Goal: Check status: Check status

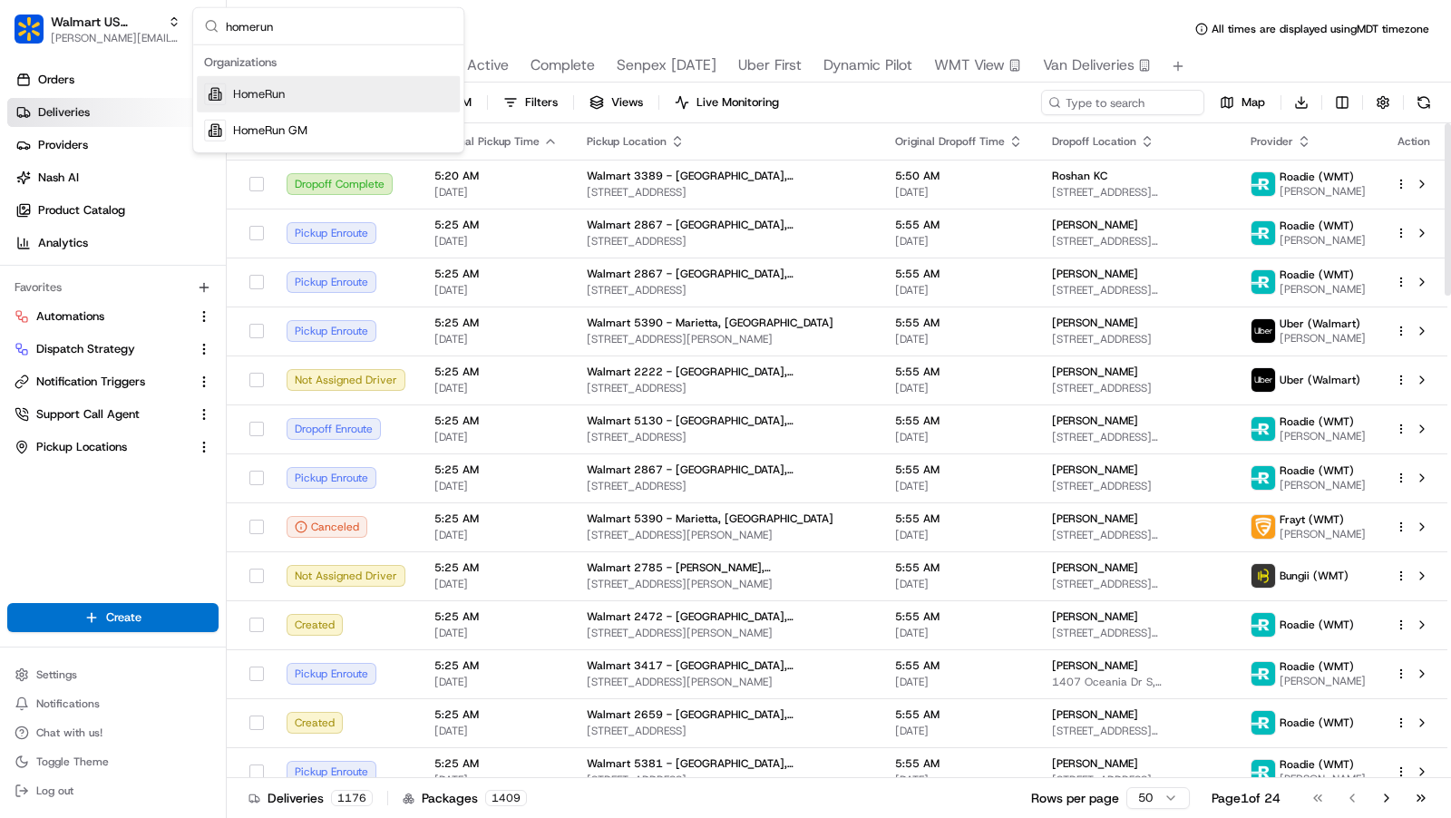
type input "homerun"
click at [293, 106] on div "HomeRun" at bounding box center [328, 94] width 263 height 36
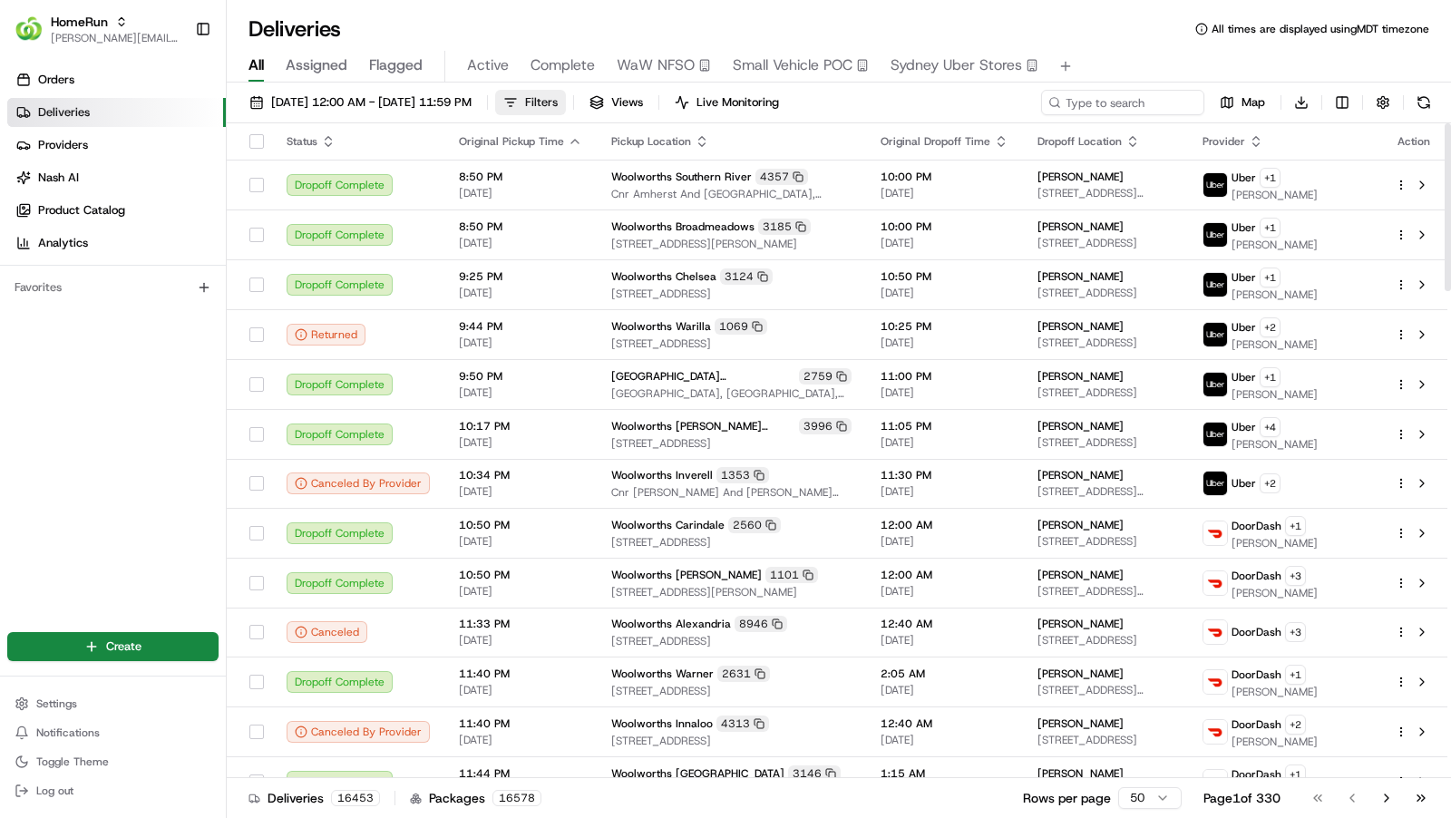
click at [558, 105] on span "Filters" at bounding box center [541, 102] width 33 height 16
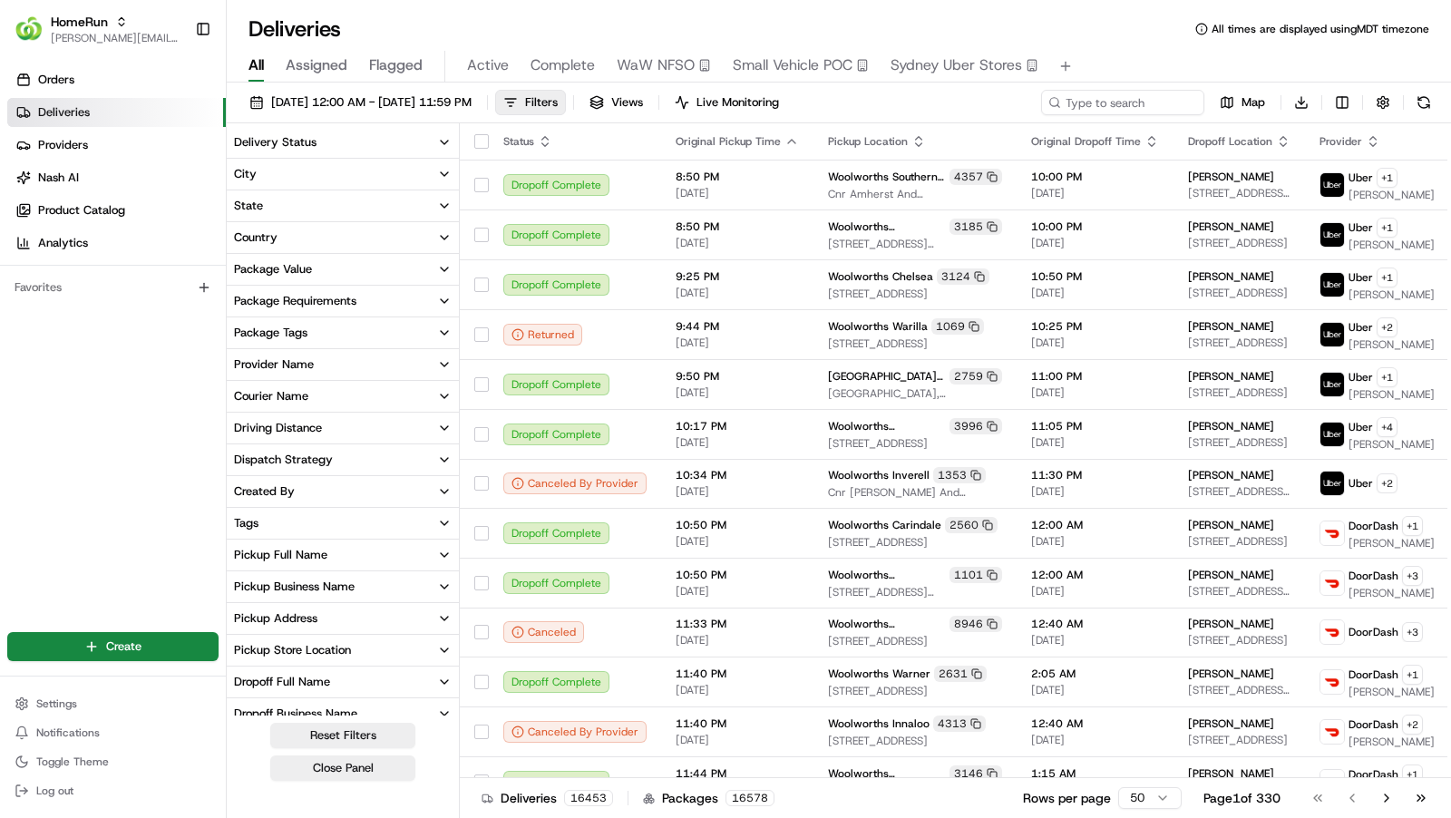
click at [376, 369] on button "Provider Name" at bounding box center [343, 364] width 232 height 31
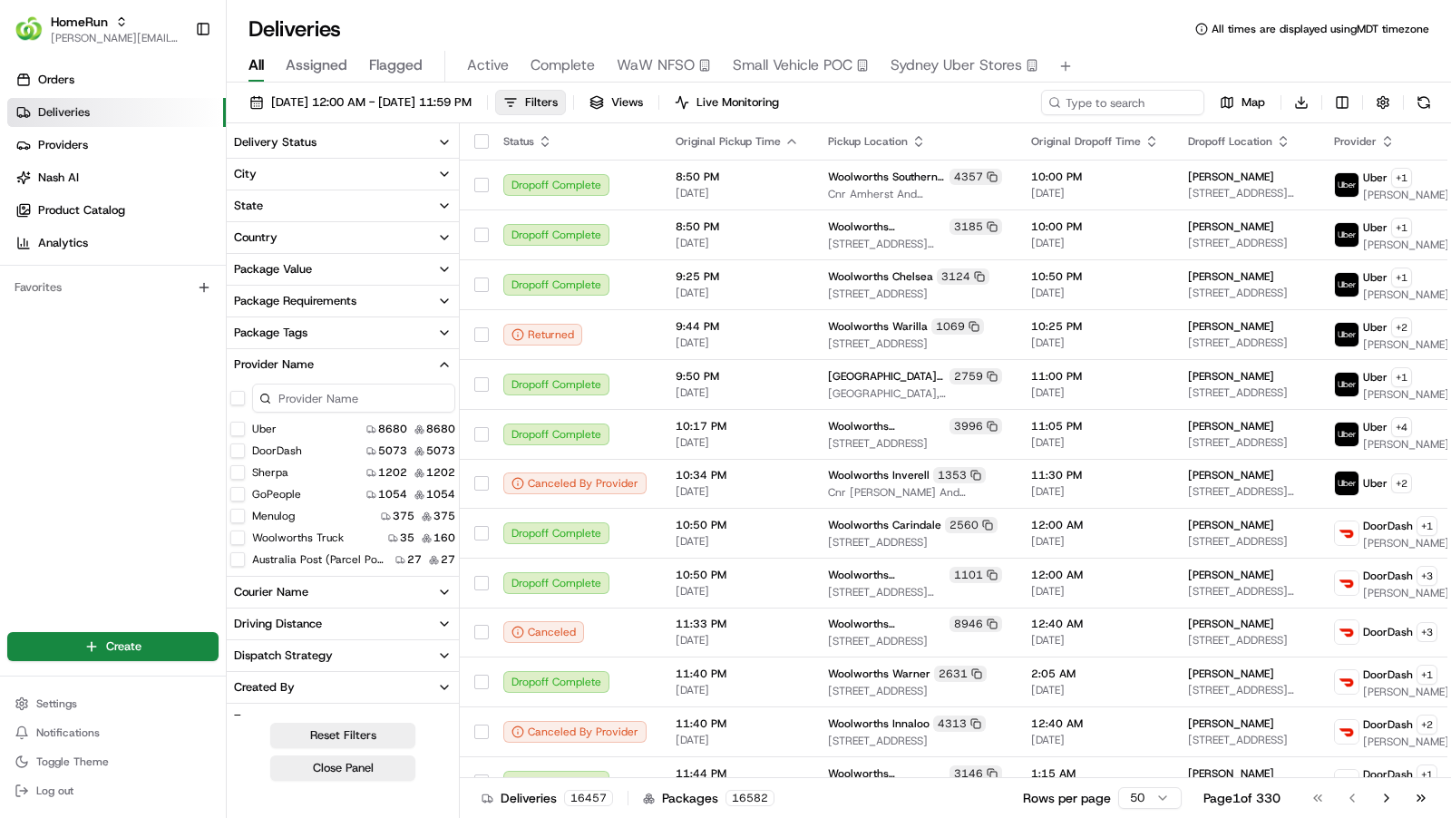
click at [350, 396] on input at bounding box center [353, 398] width 203 height 29
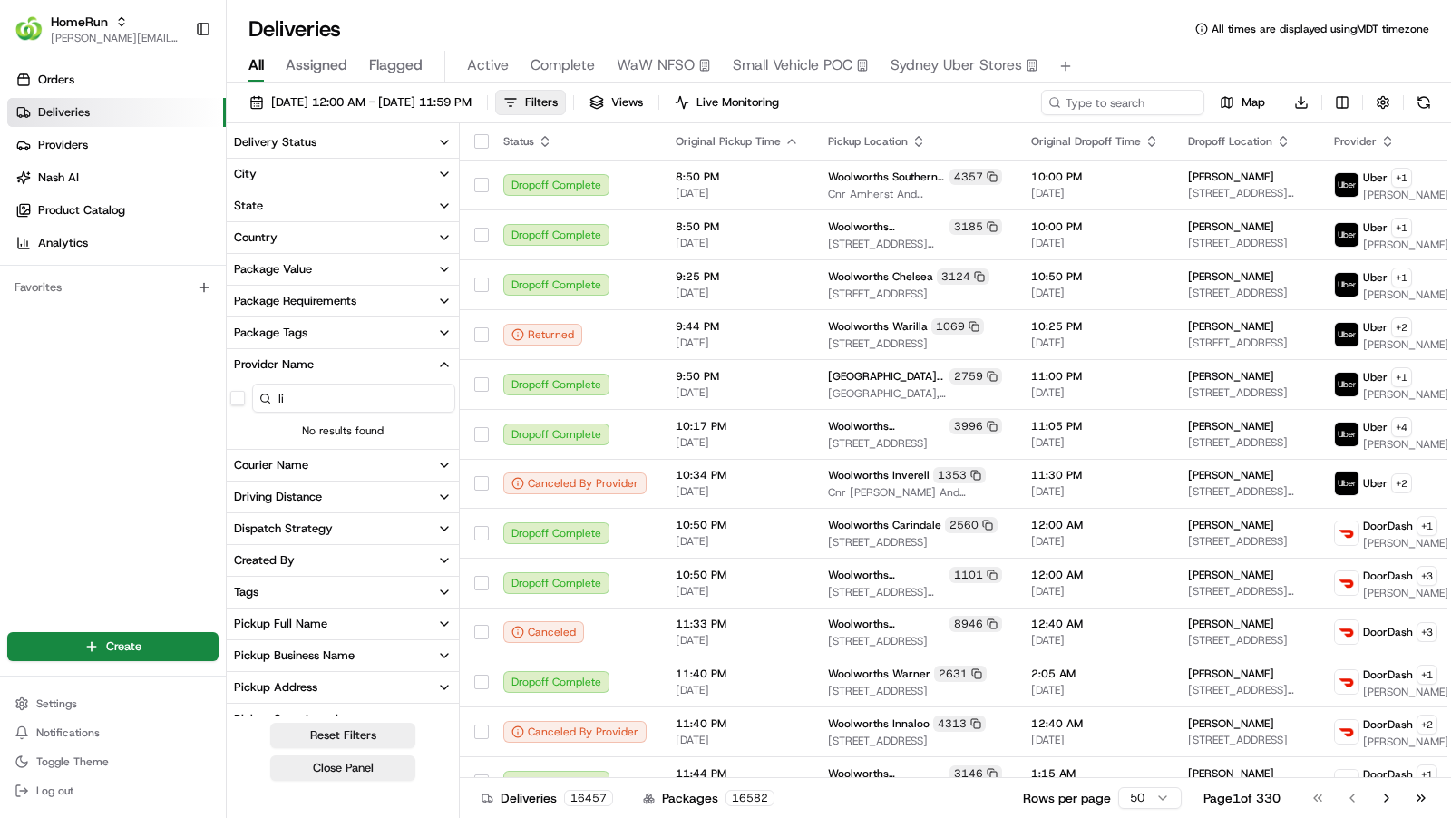
type input "l"
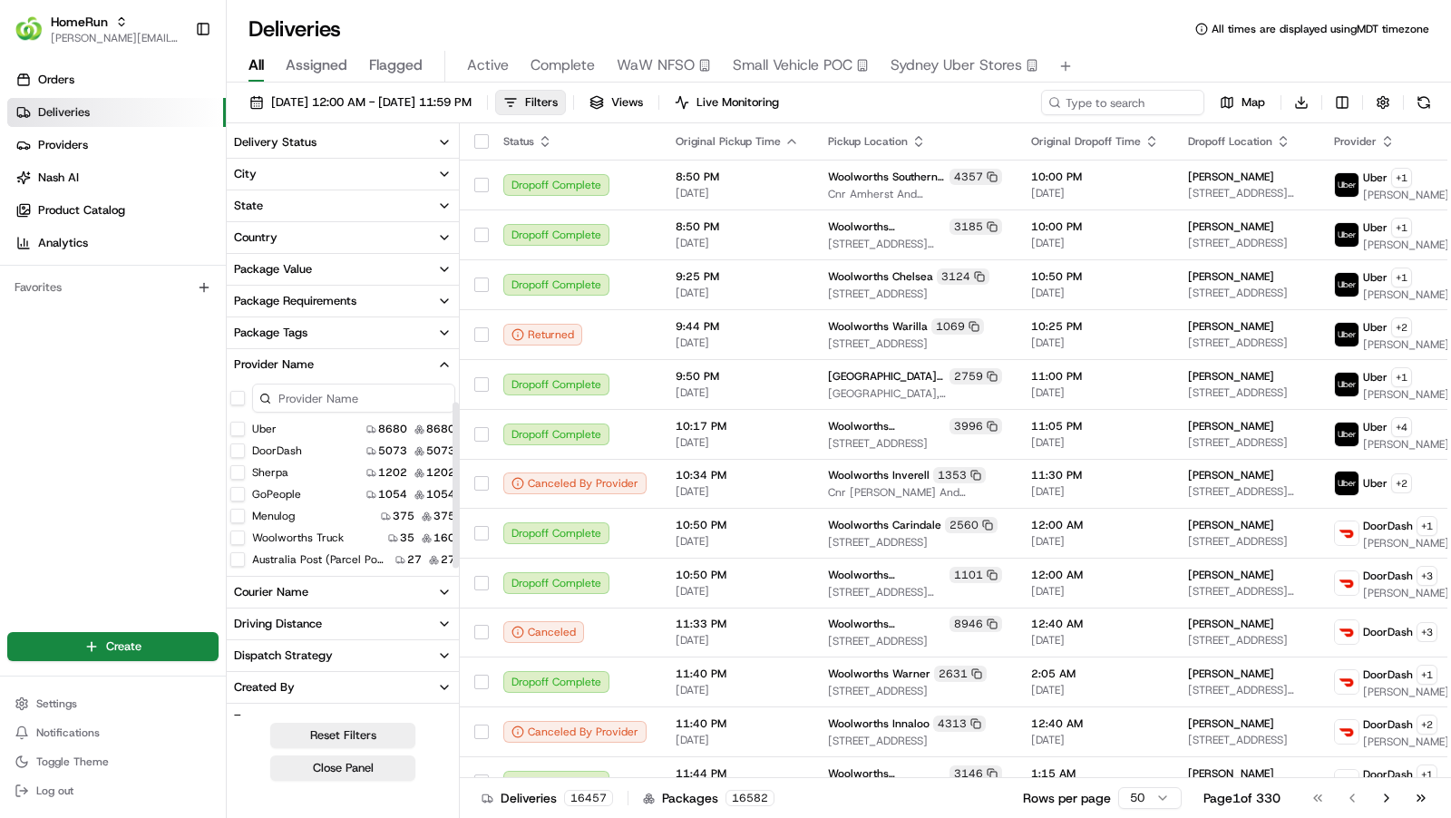
scroll to position [24, 0]
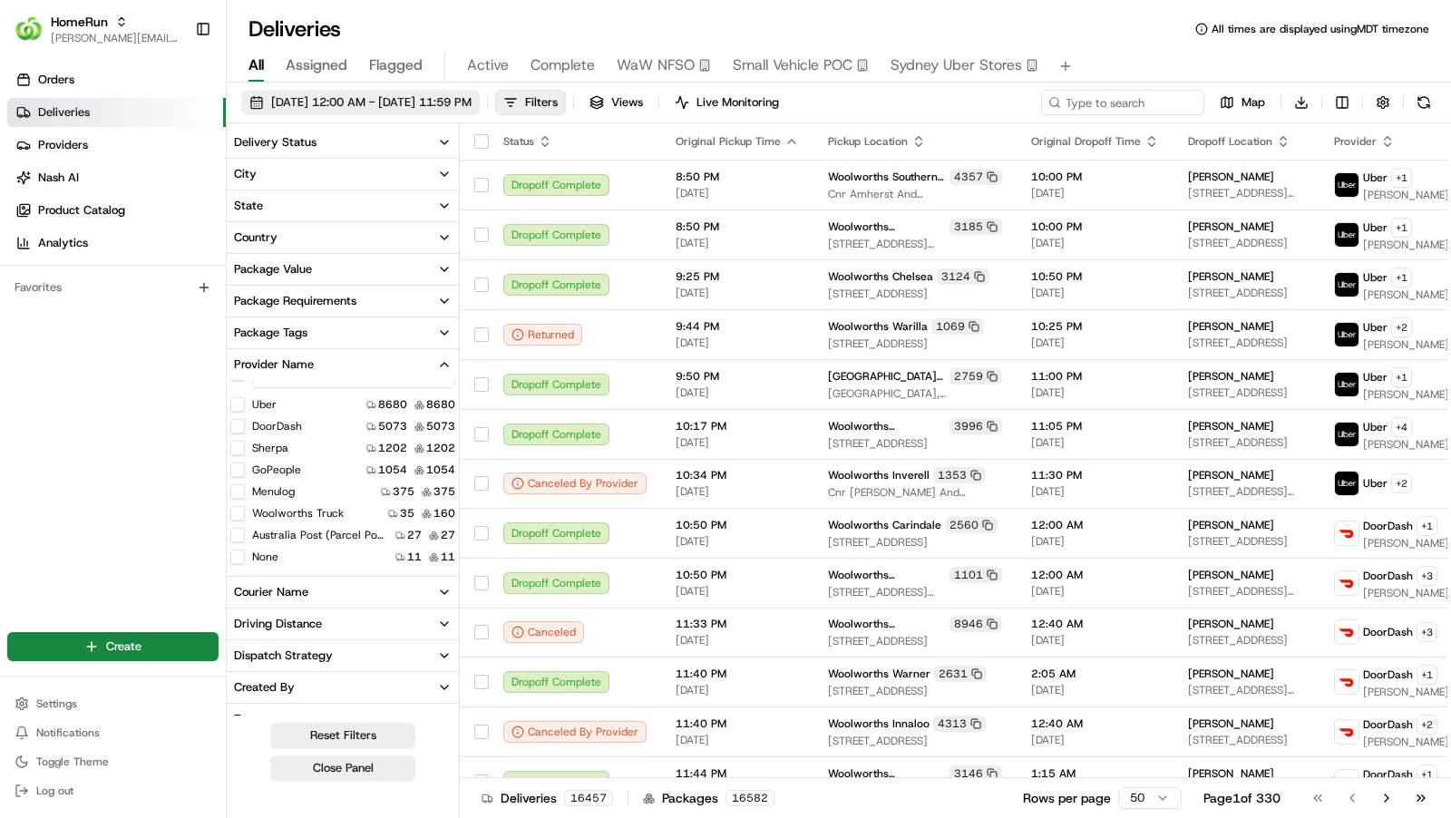
click at [400, 107] on span "[DATE] 12:00 AM - [DATE] 11:59 PM" at bounding box center [371, 102] width 200 height 16
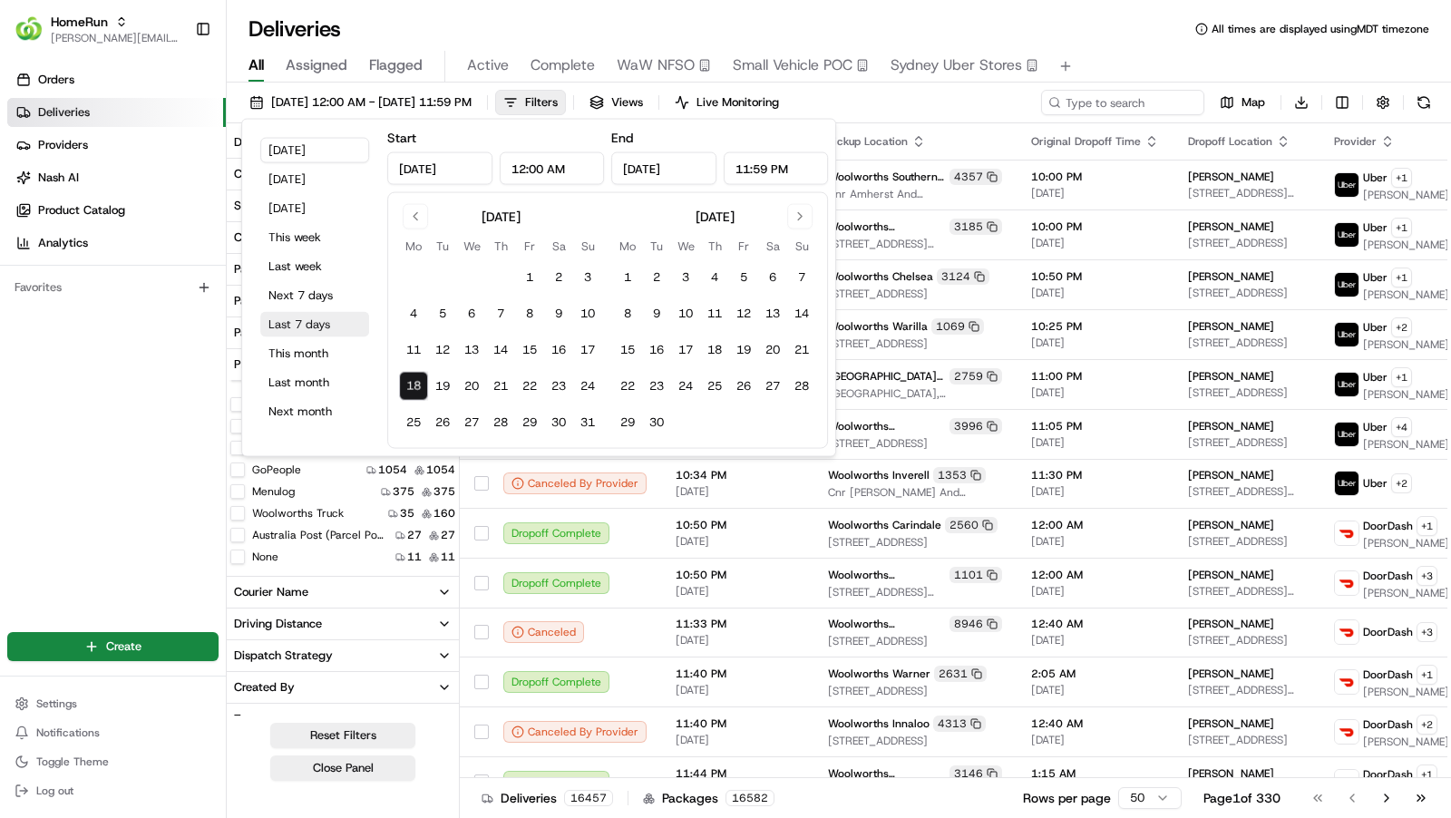
click at [317, 319] on button "Last 7 days" at bounding box center [314, 324] width 109 height 25
type input "[DATE]"
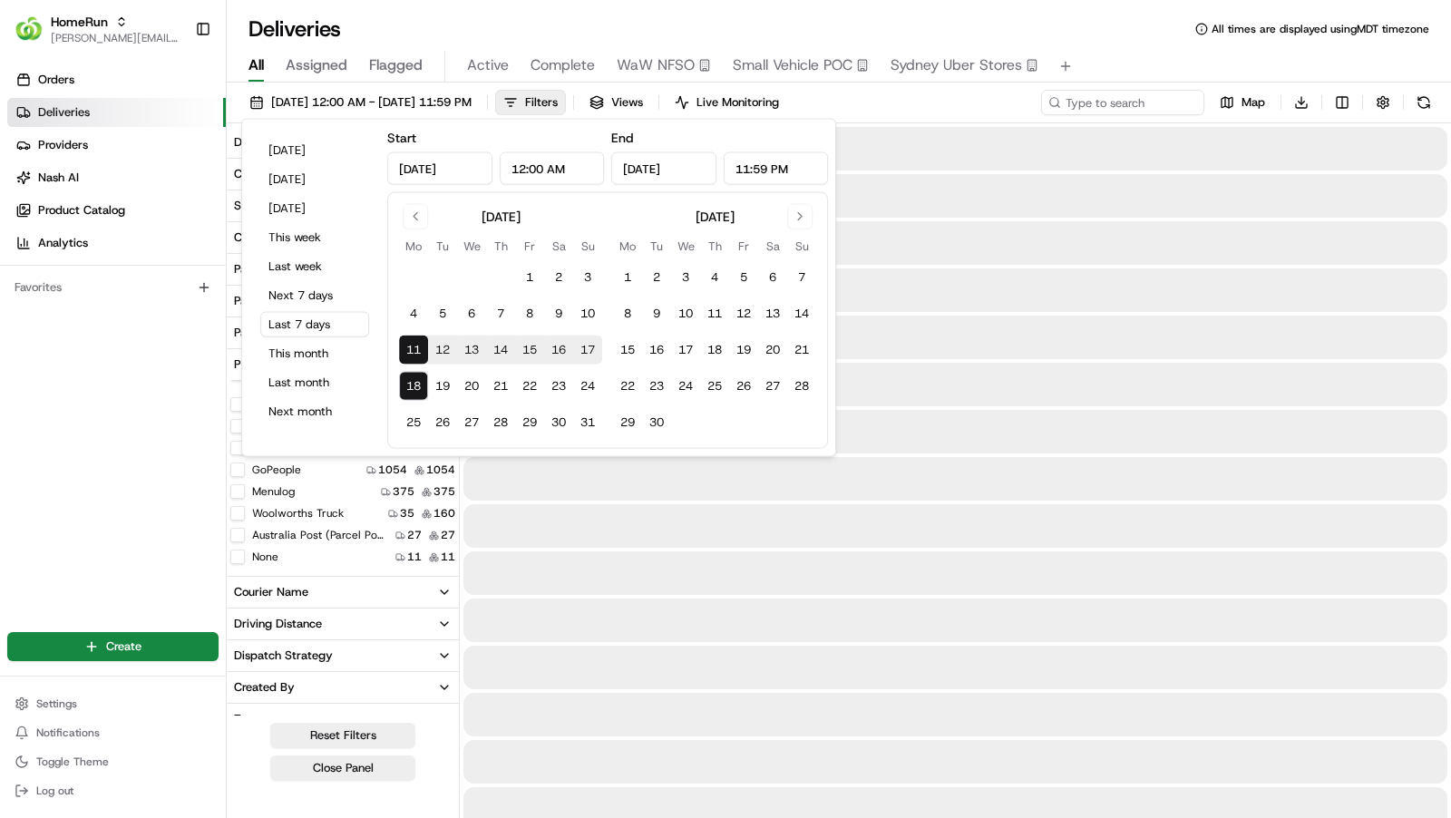
click at [173, 501] on div "Orders Deliveries Providers [PERSON_NAME] Product Catalog Analytics Favorites" at bounding box center [113, 336] width 226 height 556
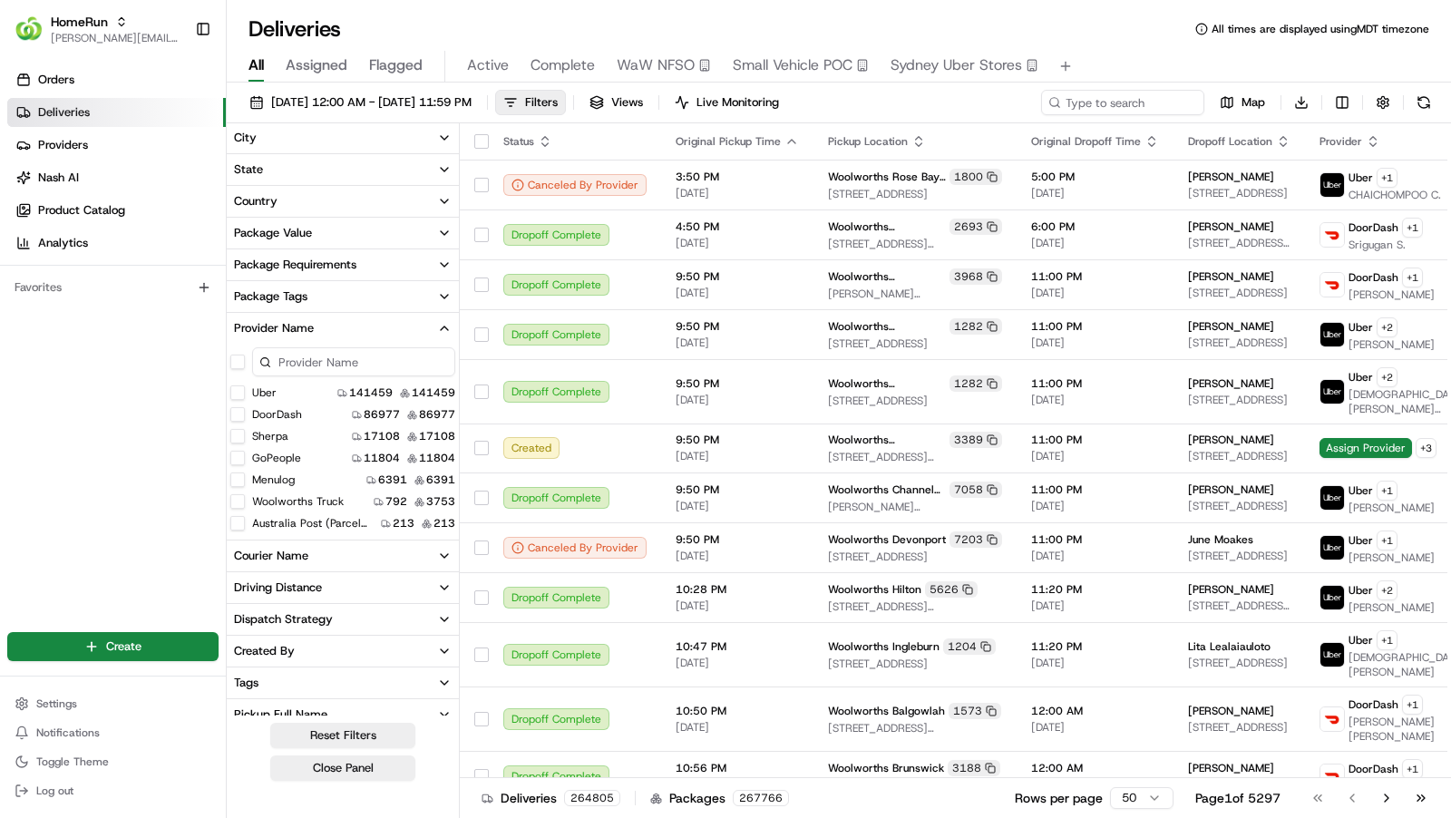
scroll to position [9, 0]
click at [236, 494] on Truck "Woolworths Truck" at bounding box center [237, 492] width 15 height 15
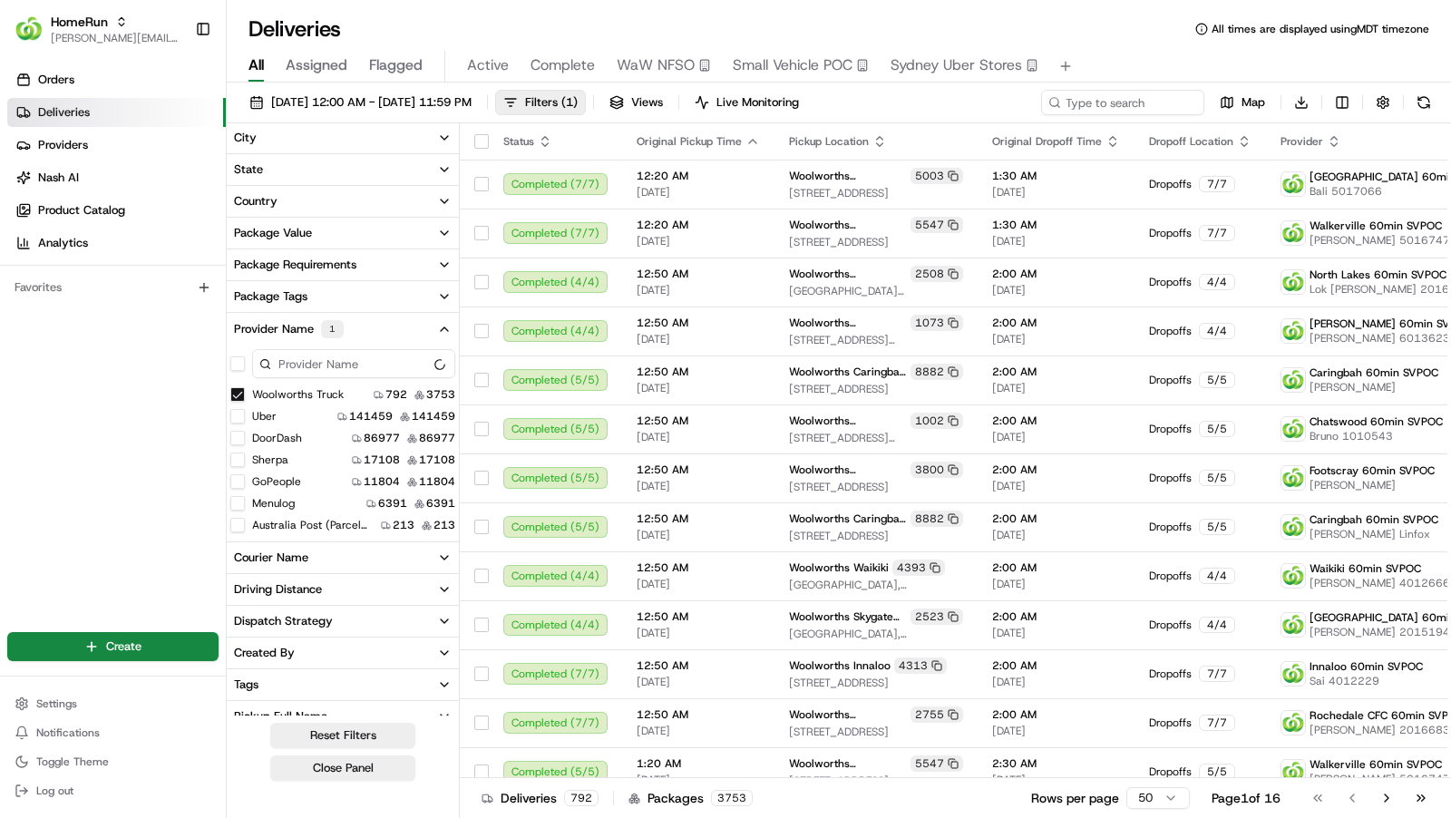
scroll to position [25, 0]
click at [358, 567] on button "Courier Name" at bounding box center [343, 557] width 232 height 31
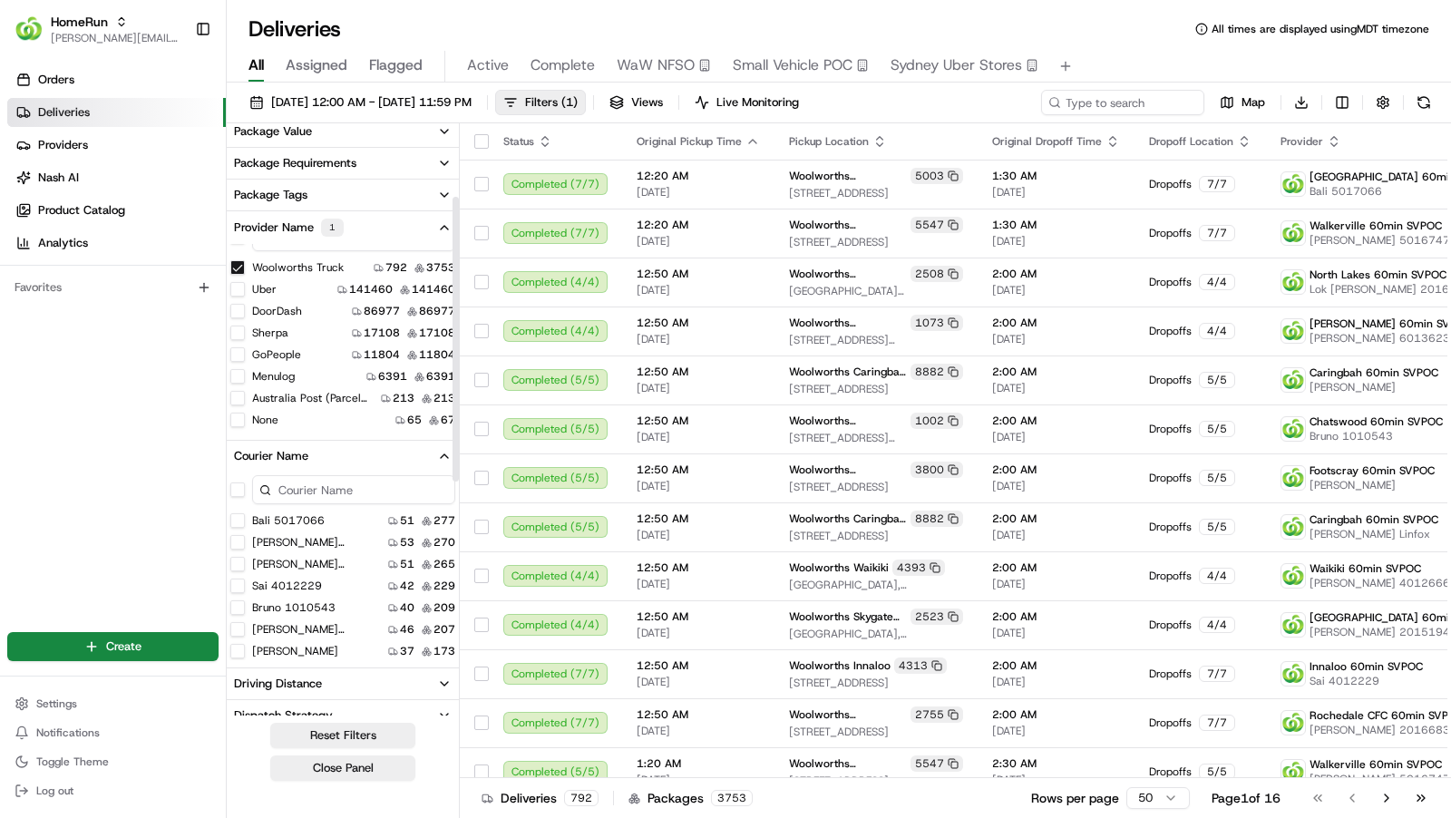
scroll to position [145, 0]
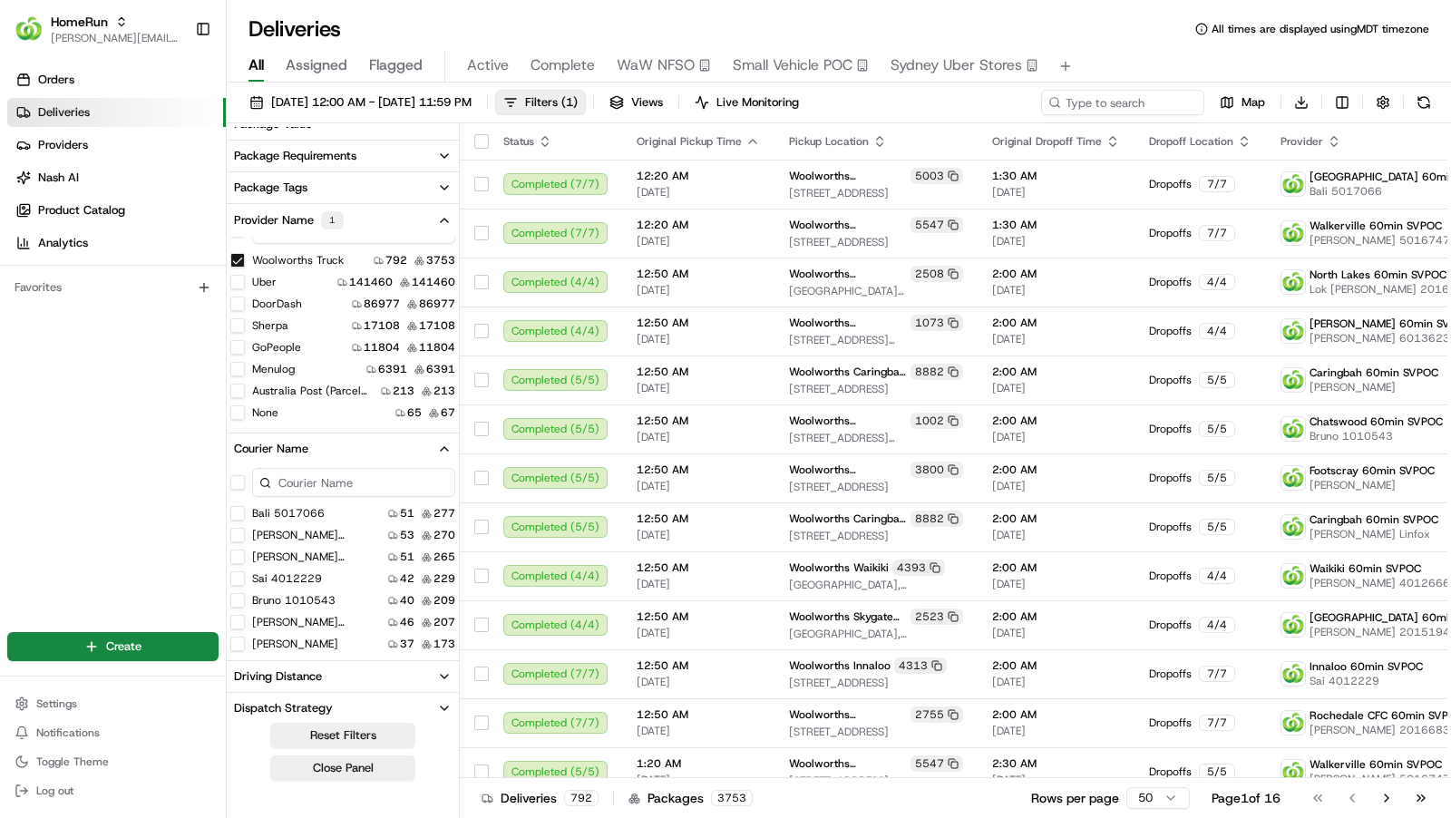
click at [340, 468] on input at bounding box center [353, 482] width 203 height 29
type input "[PERSON_NAME]"
click at [240, 602] on Mathew "[PERSON_NAME]" at bounding box center [237, 605] width 15 height 15
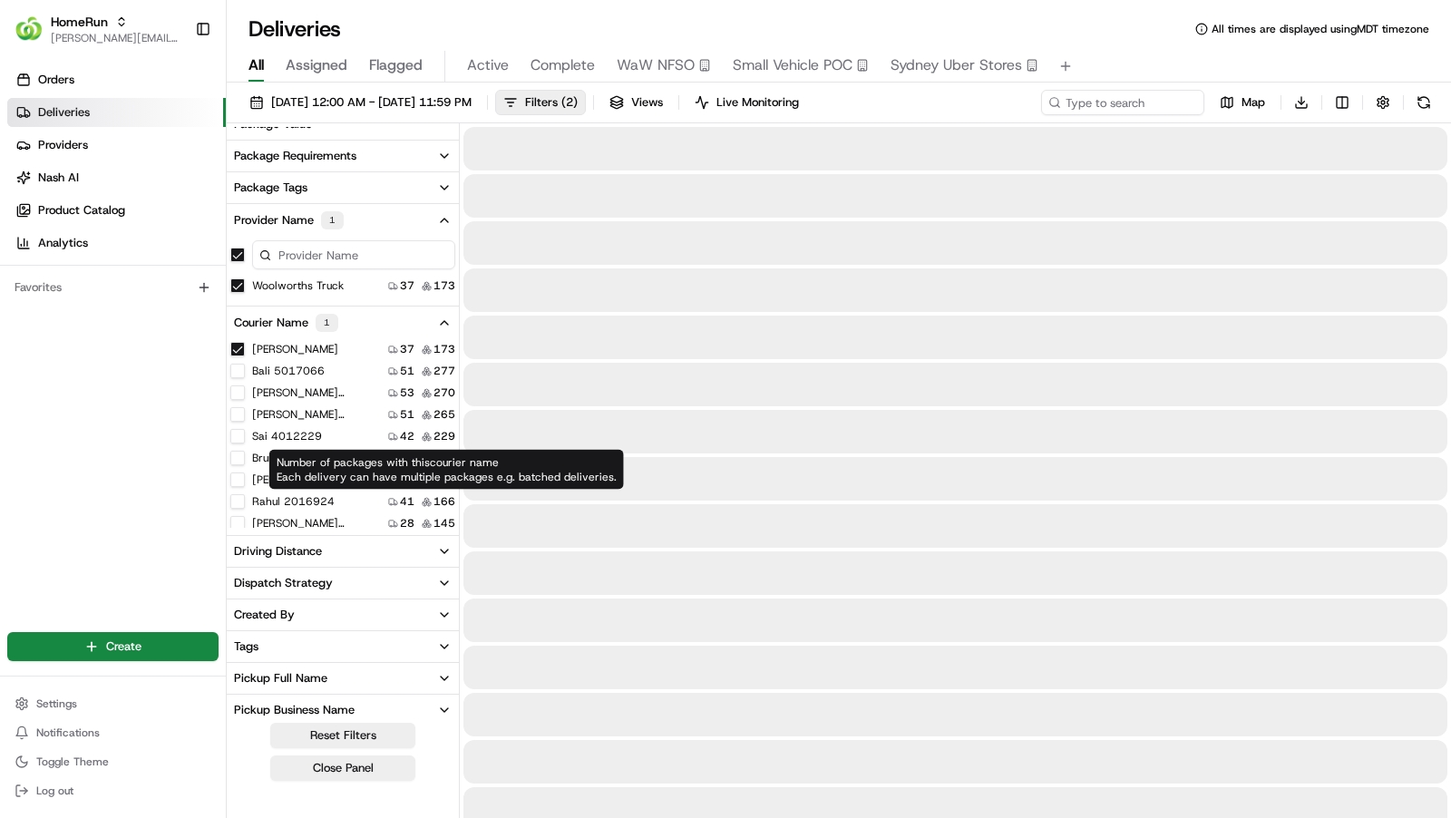
click at [356, 669] on button "Pickup Full Name" at bounding box center [343, 678] width 232 height 31
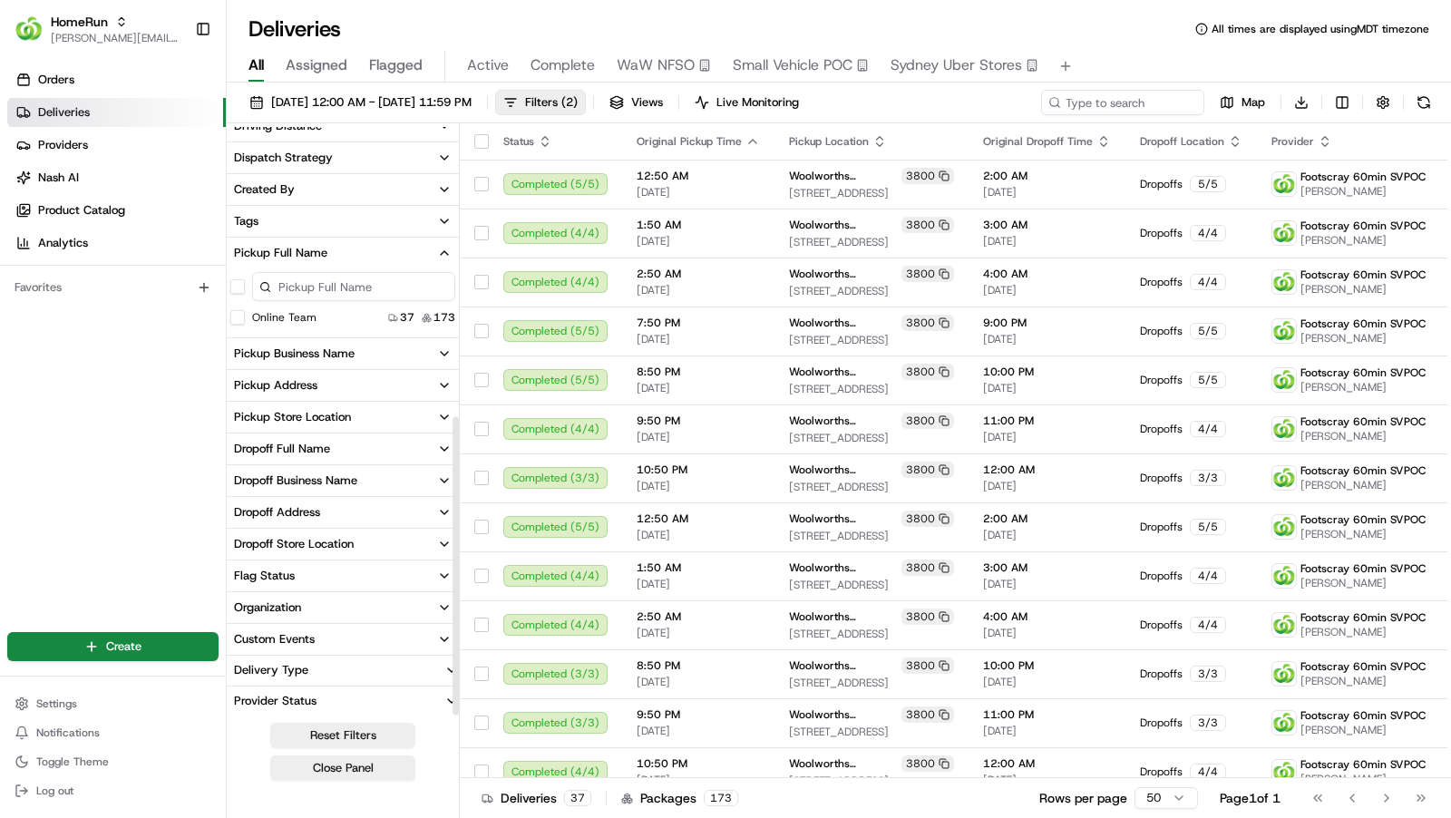
click at [399, 664] on button "Delivery Type" at bounding box center [343, 670] width 232 height 29
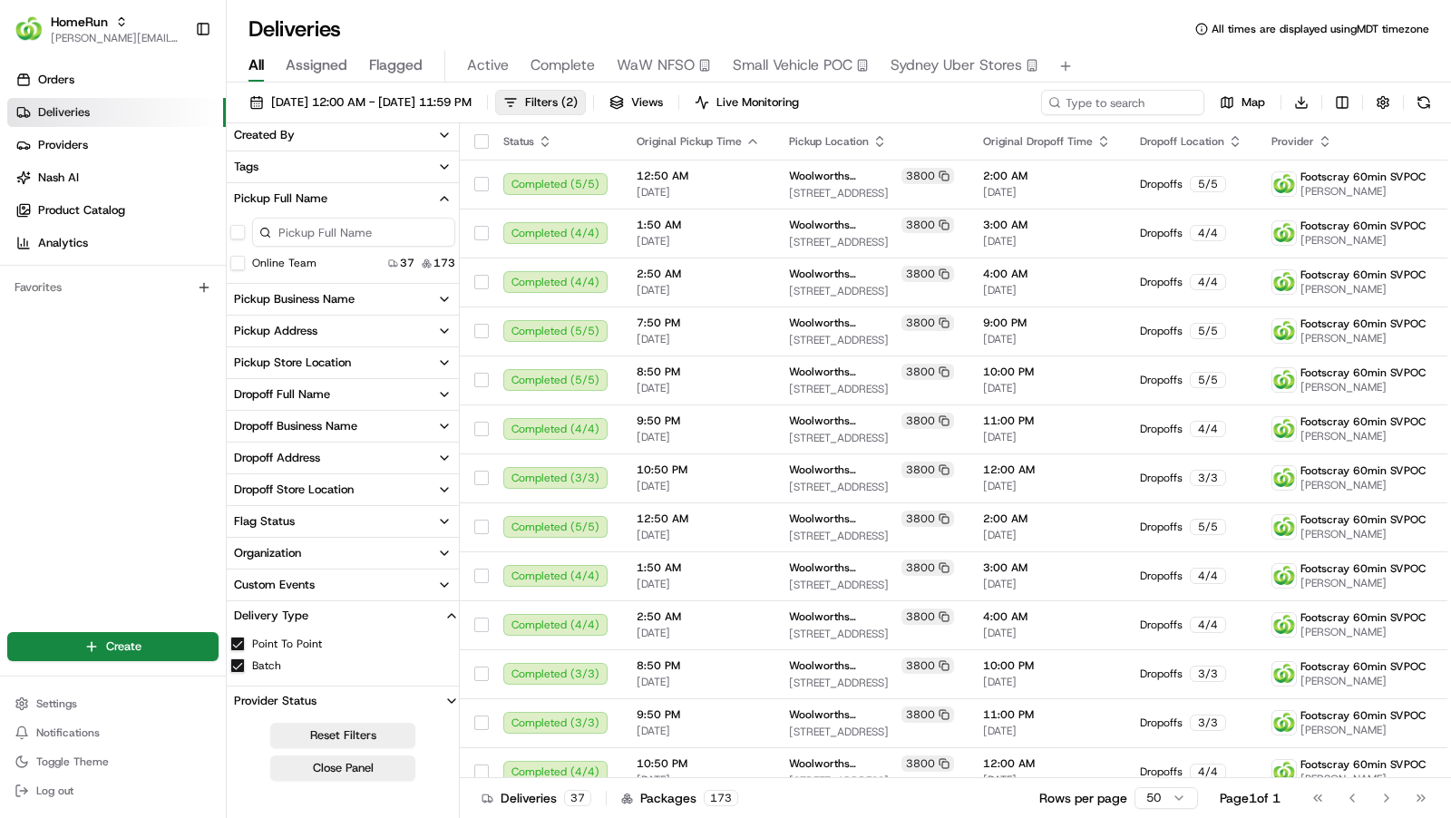
click at [233, 663] on button "Batch" at bounding box center [237, 666] width 15 height 15
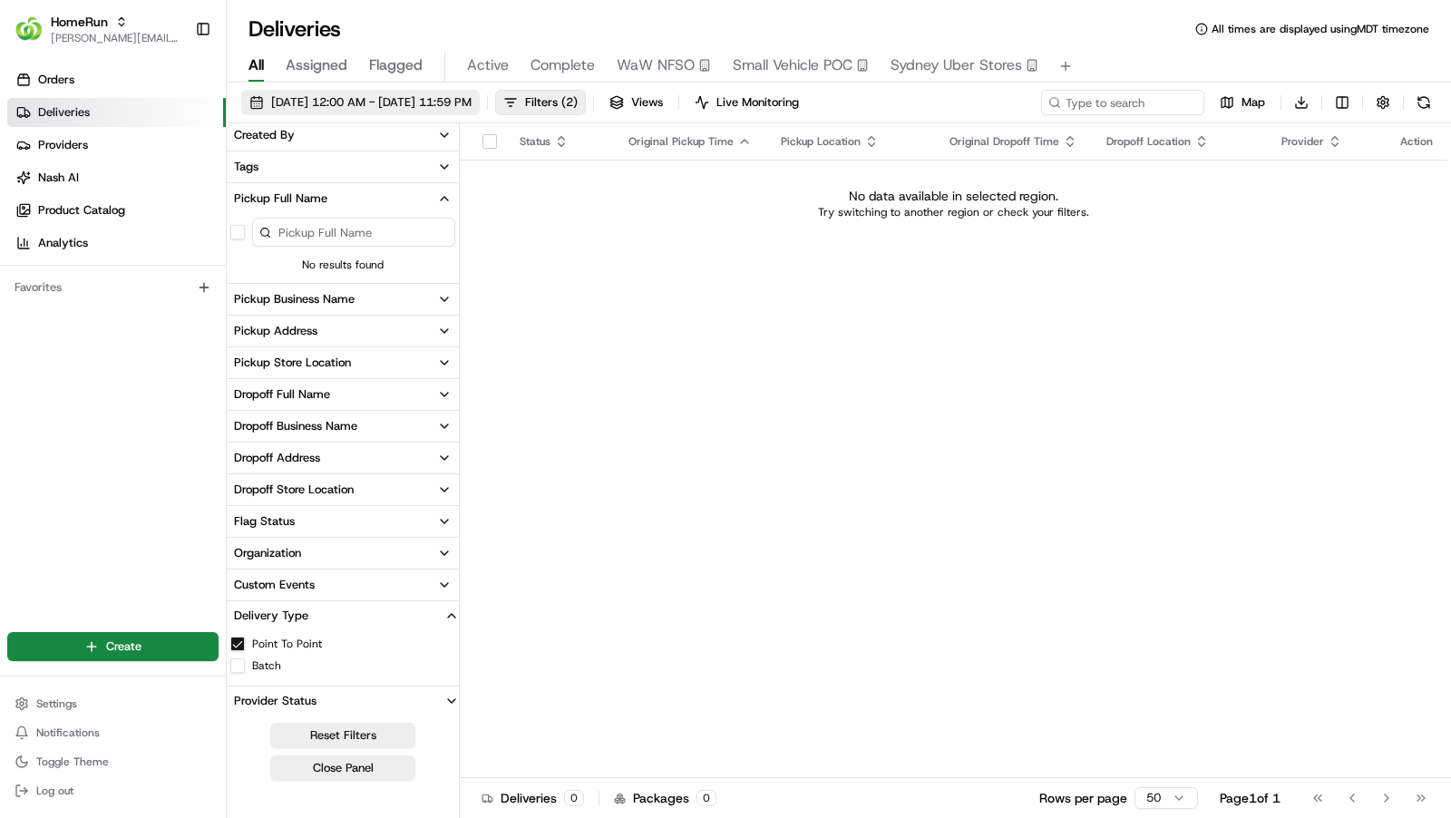
click at [472, 105] on span "[DATE] 12:00 AM - [DATE] 11:59 PM" at bounding box center [371, 102] width 200 height 16
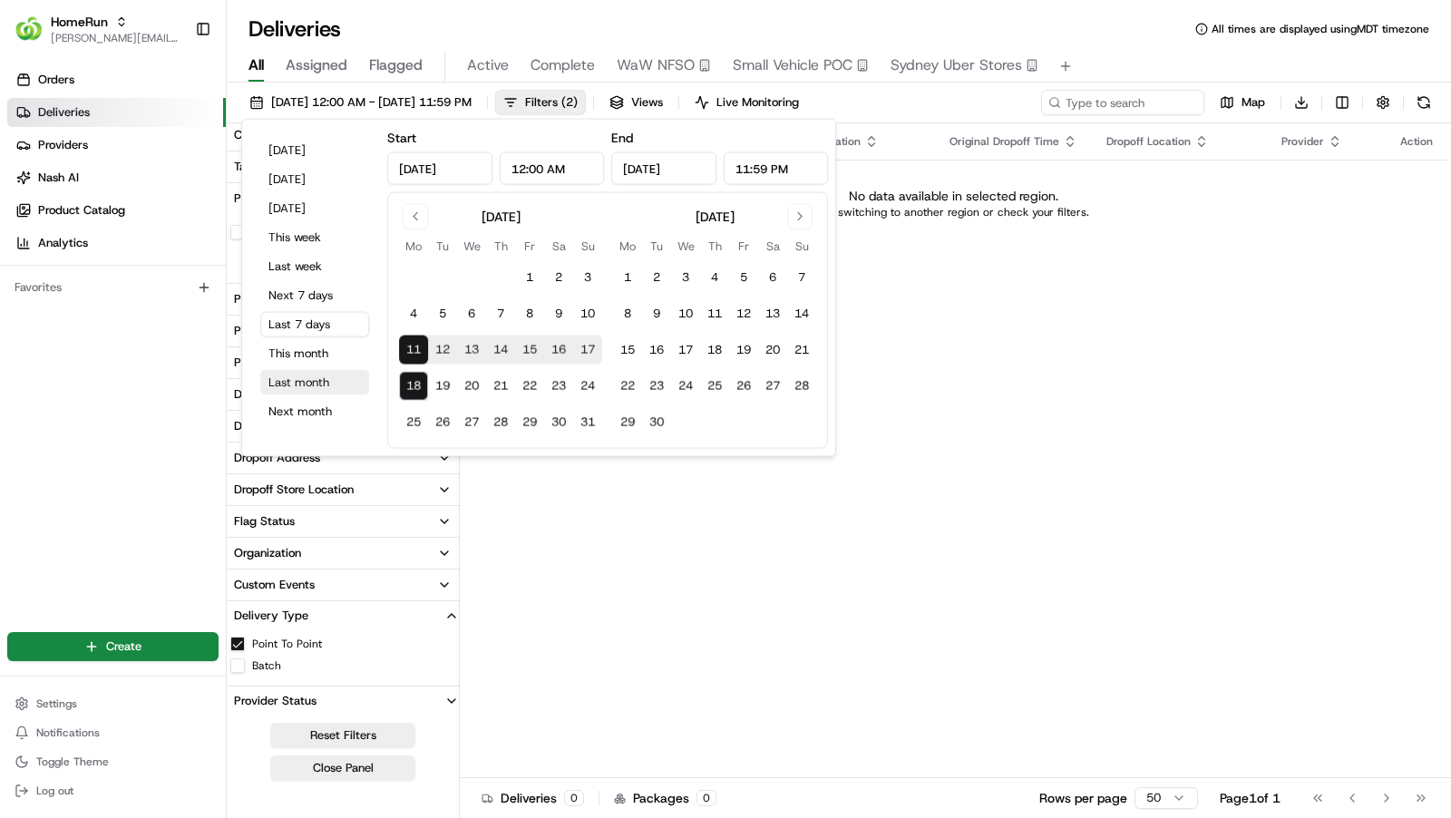
click at [326, 393] on button "Last month" at bounding box center [314, 382] width 109 height 25
type input "[DATE]"
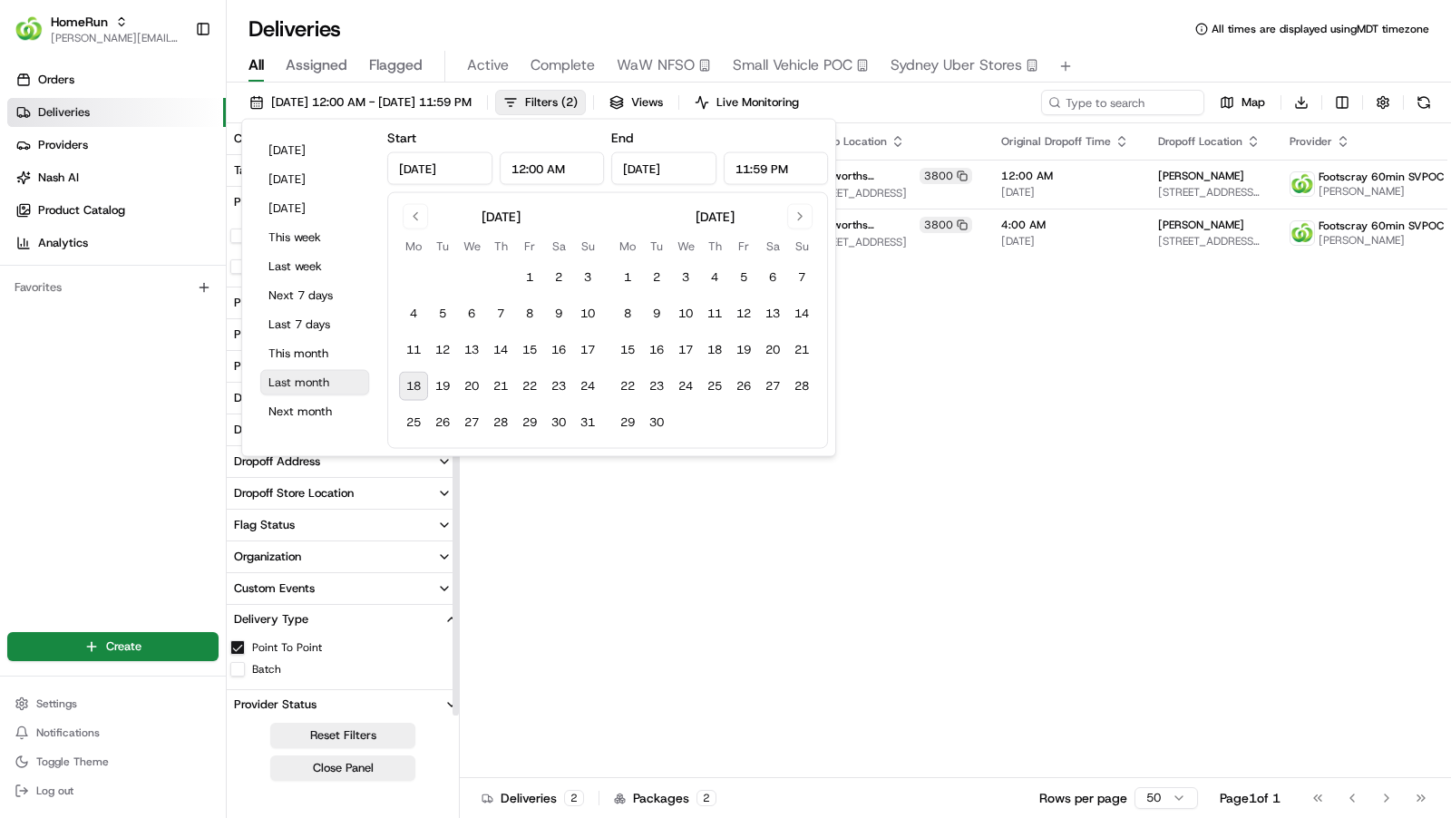
scroll to position [625, 0]
click at [910, 523] on div "Status Original Pickup Time Pickup Location Original Dropoff Time Dropoff Locat…" at bounding box center [993, 450] width 1066 height 655
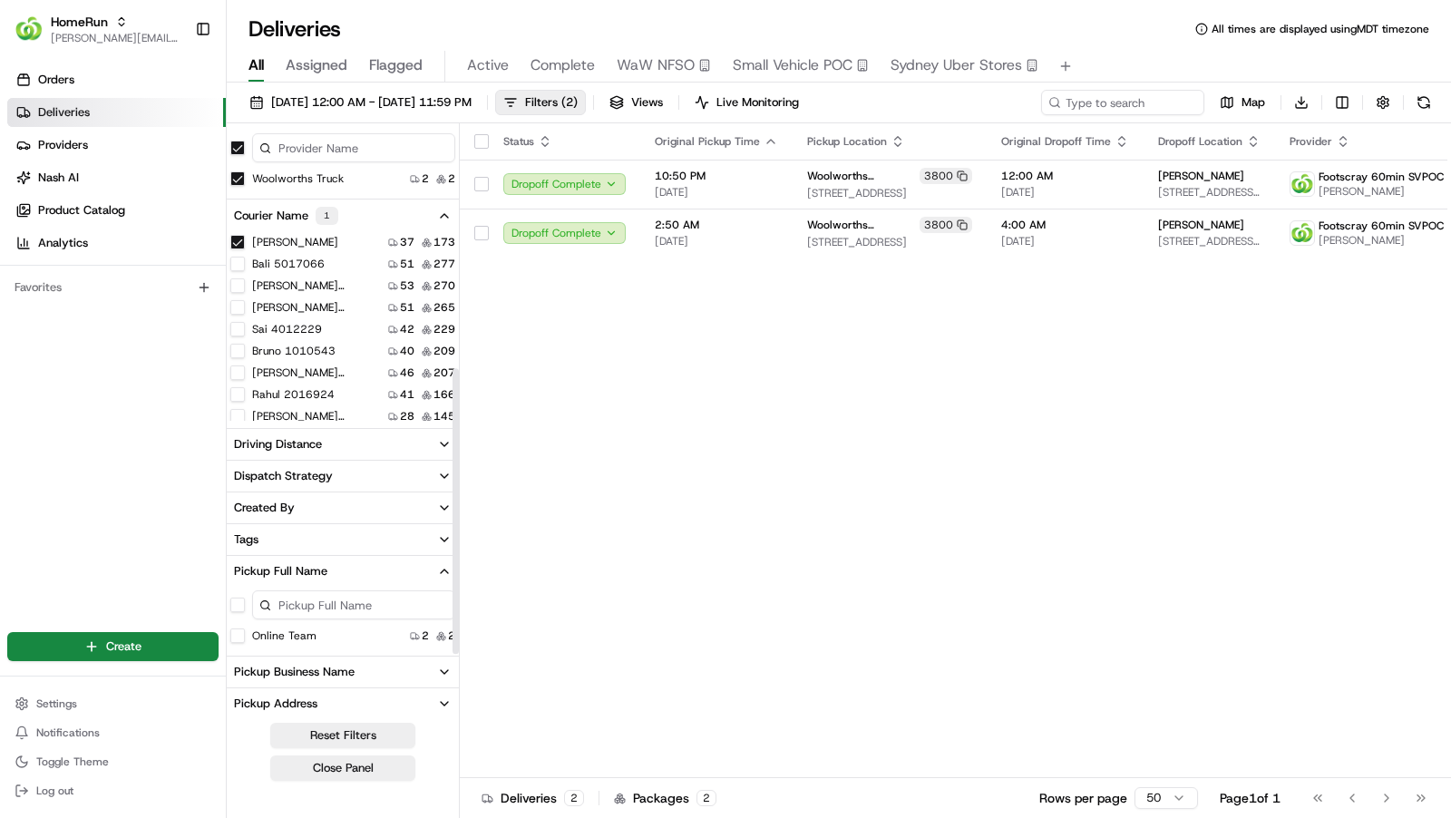
scroll to position [228, 0]
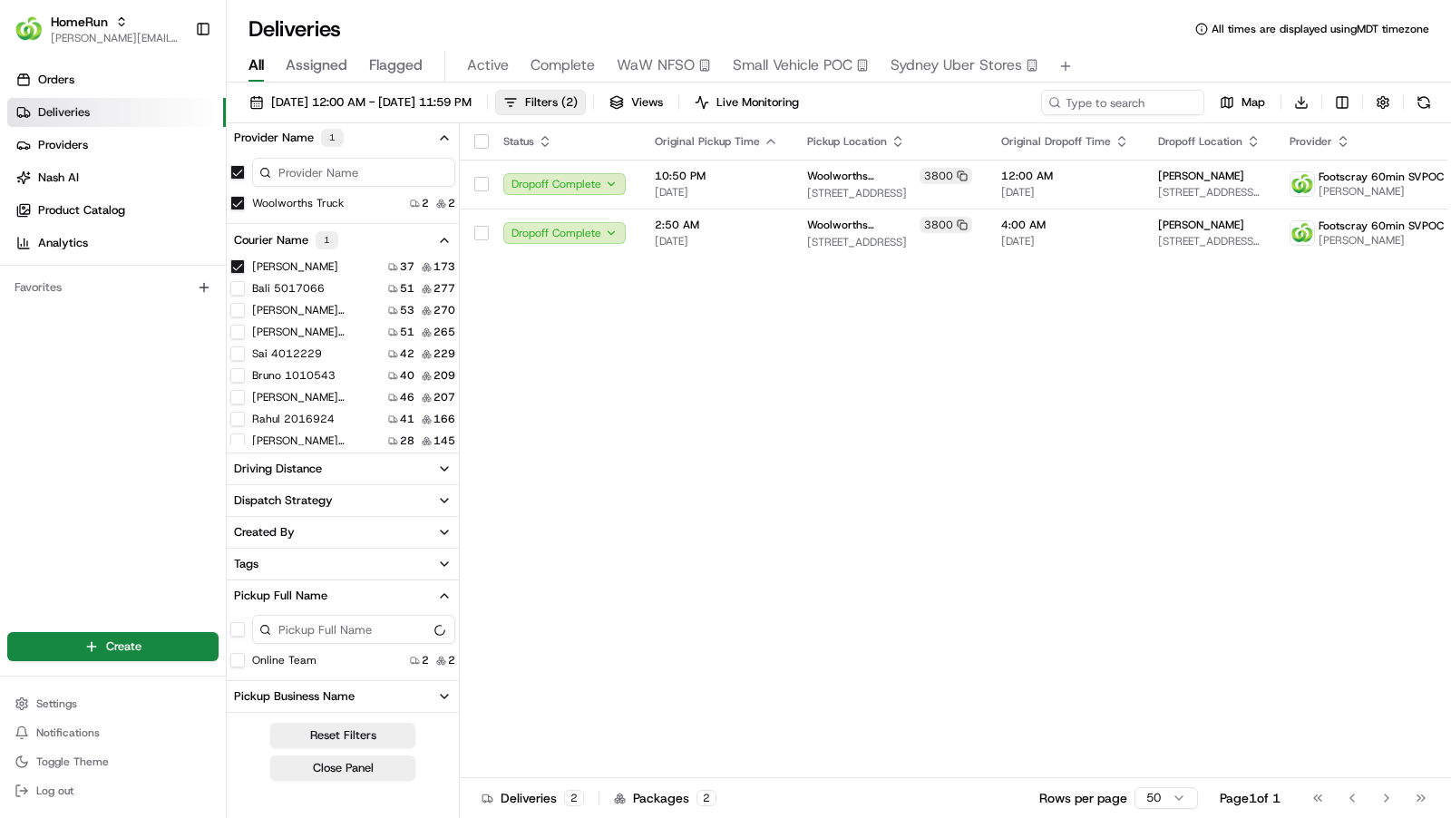
click at [236, 267] on Mathew "[PERSON_NAME]" at bounding box center [237, 266] width 15 height 15
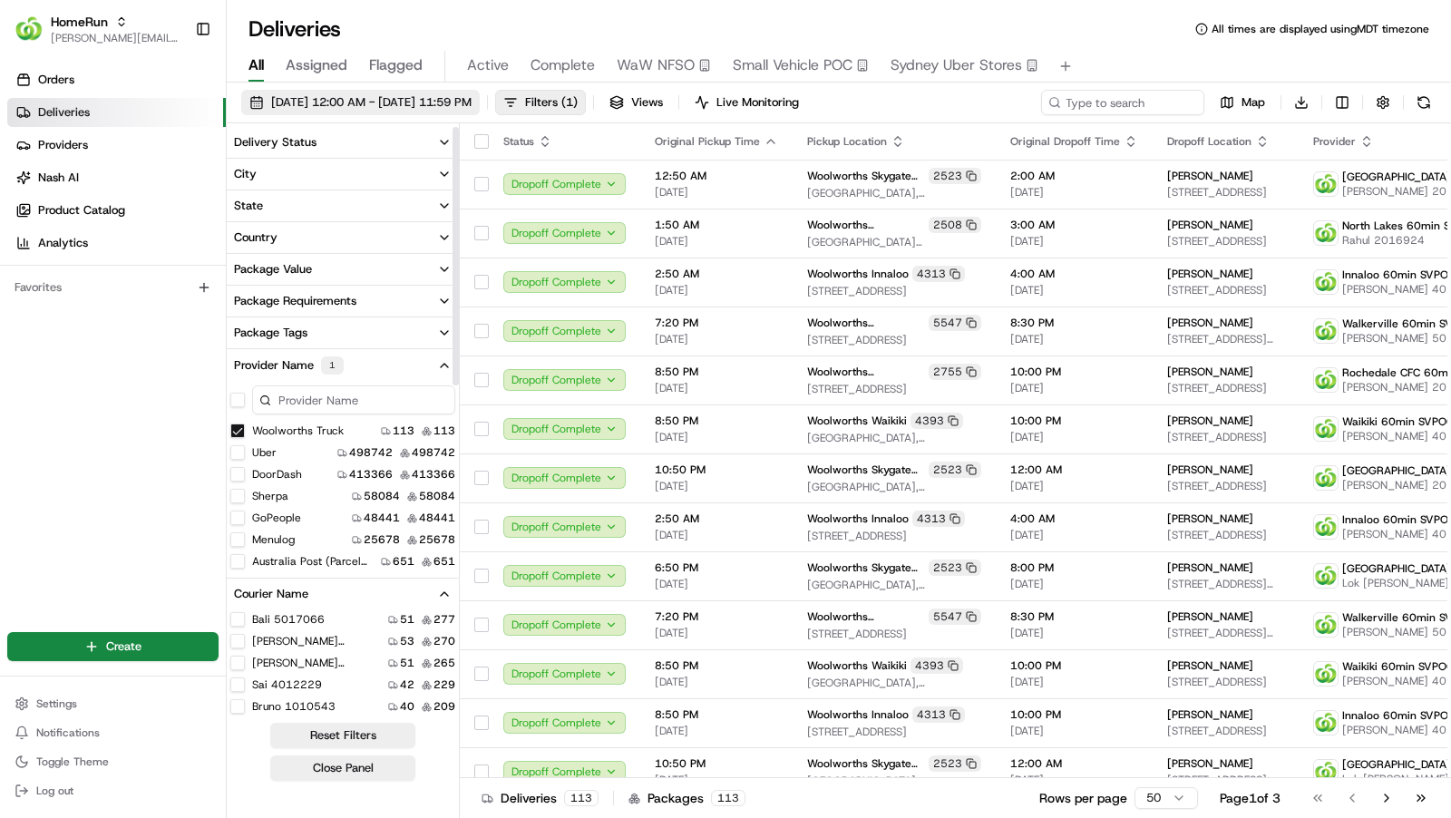
click at [420, 101] on span "[DATE] 12:00 AM - [DATE] 11:59 PM" at bounding box center [371, 102] width 200 height 16
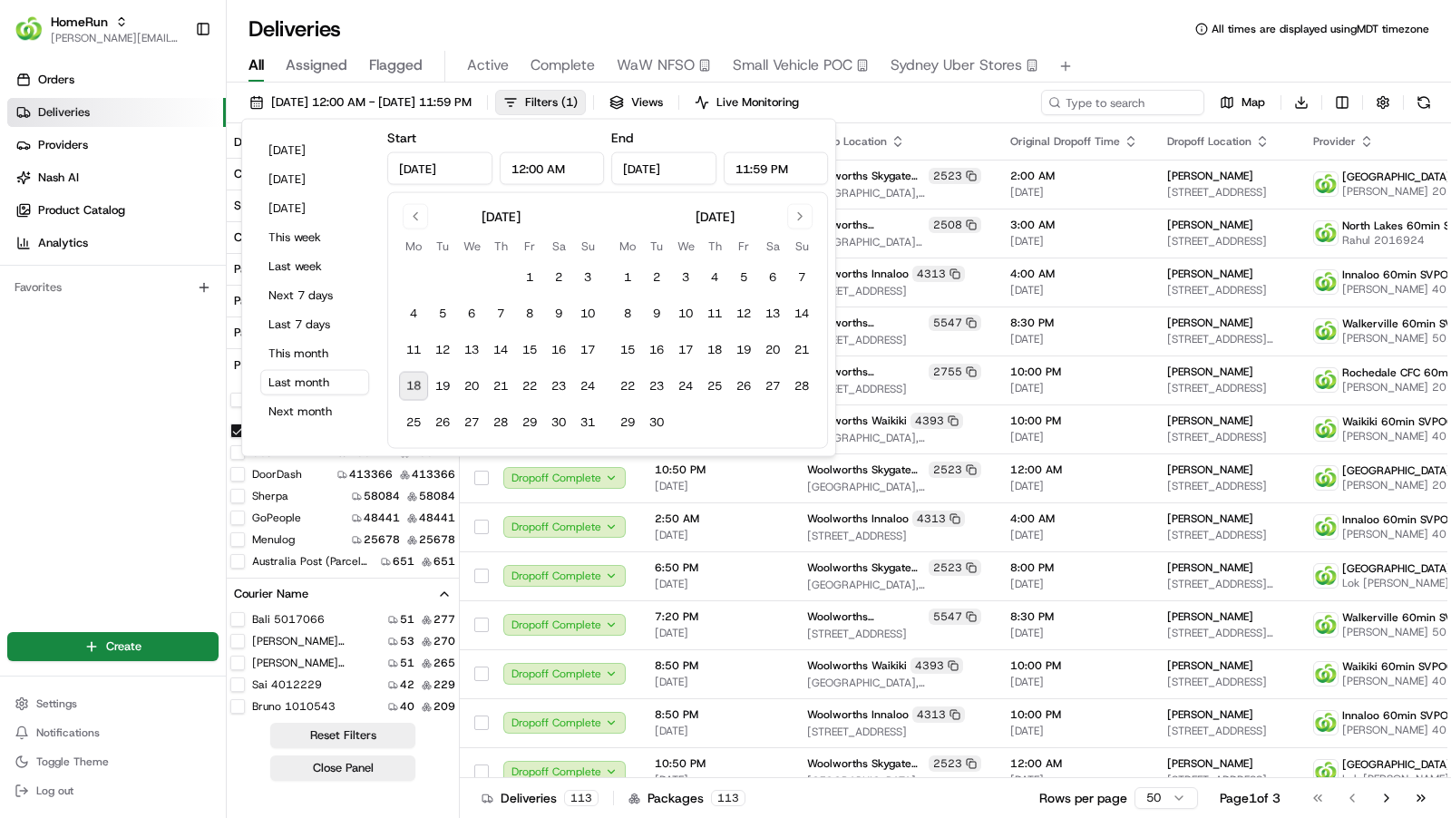
click at [84, 520] on div "Orders Deliveries Providers [PERSON_NAME] Product Catalog Analytics Favorites" at bounding box center [113, 336] width 226 height 556
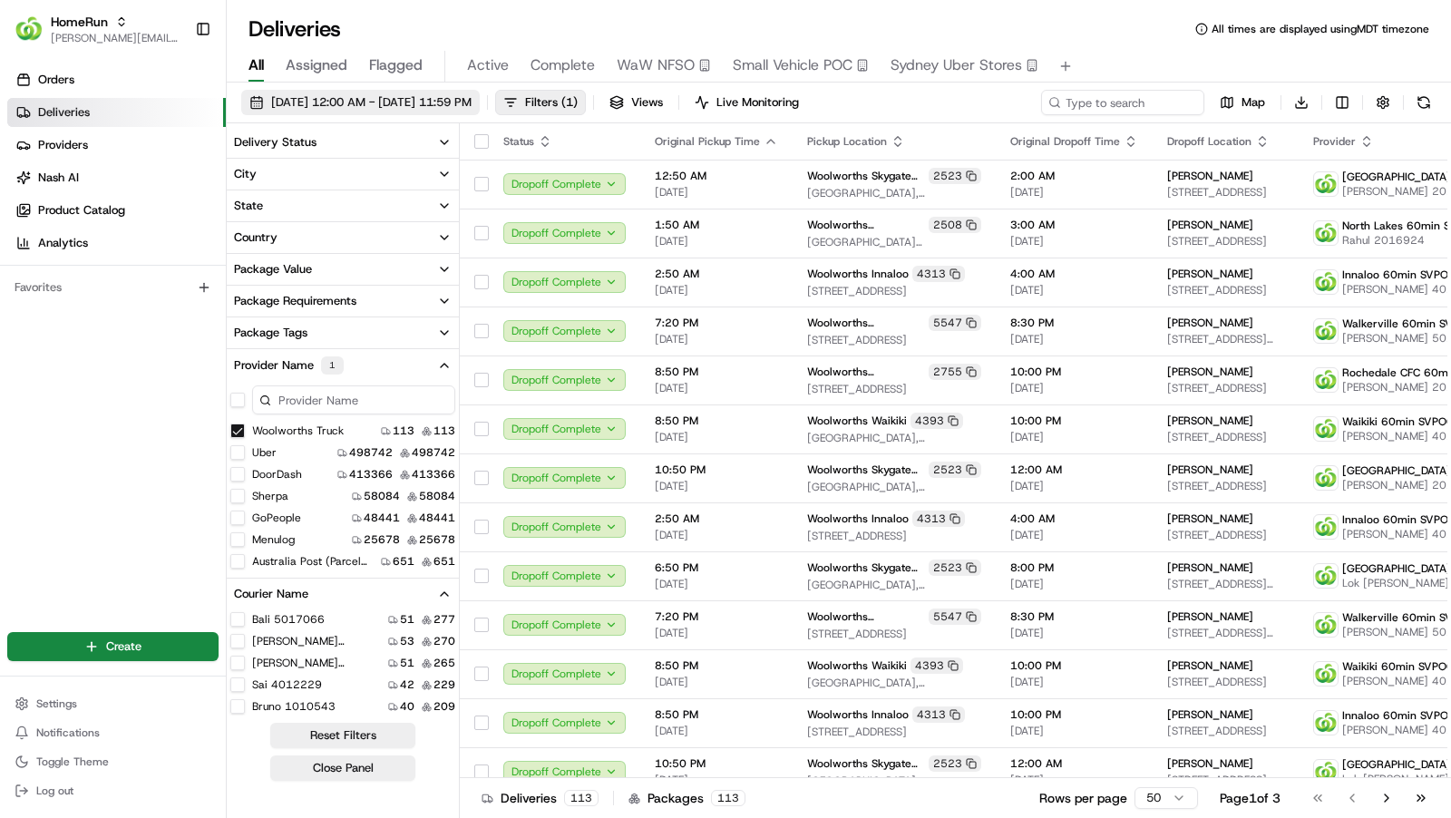
click at [447, 102] on span "[DATE] 12:00 AM - [DATE] 11:59 PM" at bounding box center [371, 102] width 200 height 16
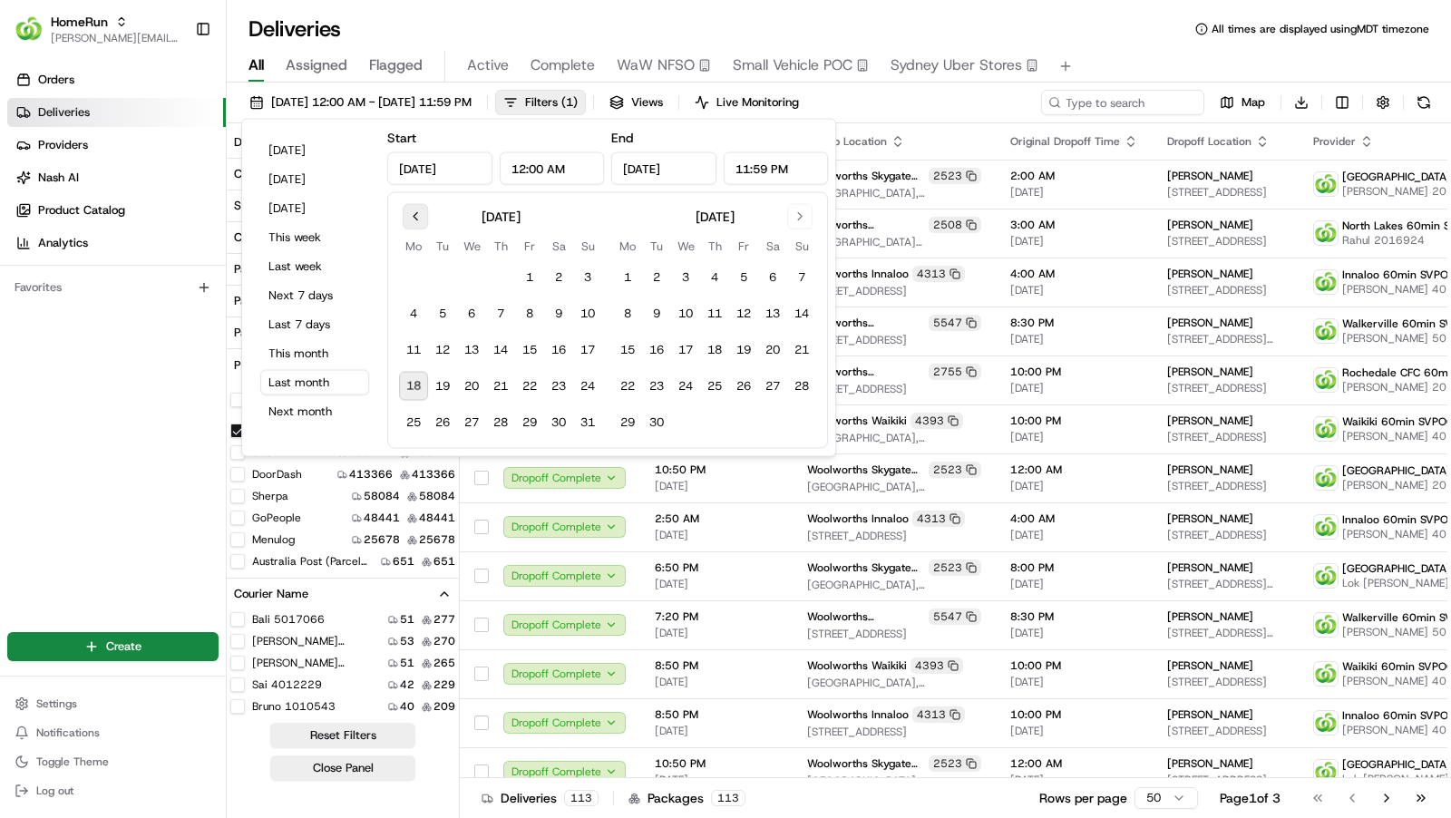
click at [418, 204] on button "Go to previous month" at bounding box center [415, 216] width 25 height 25
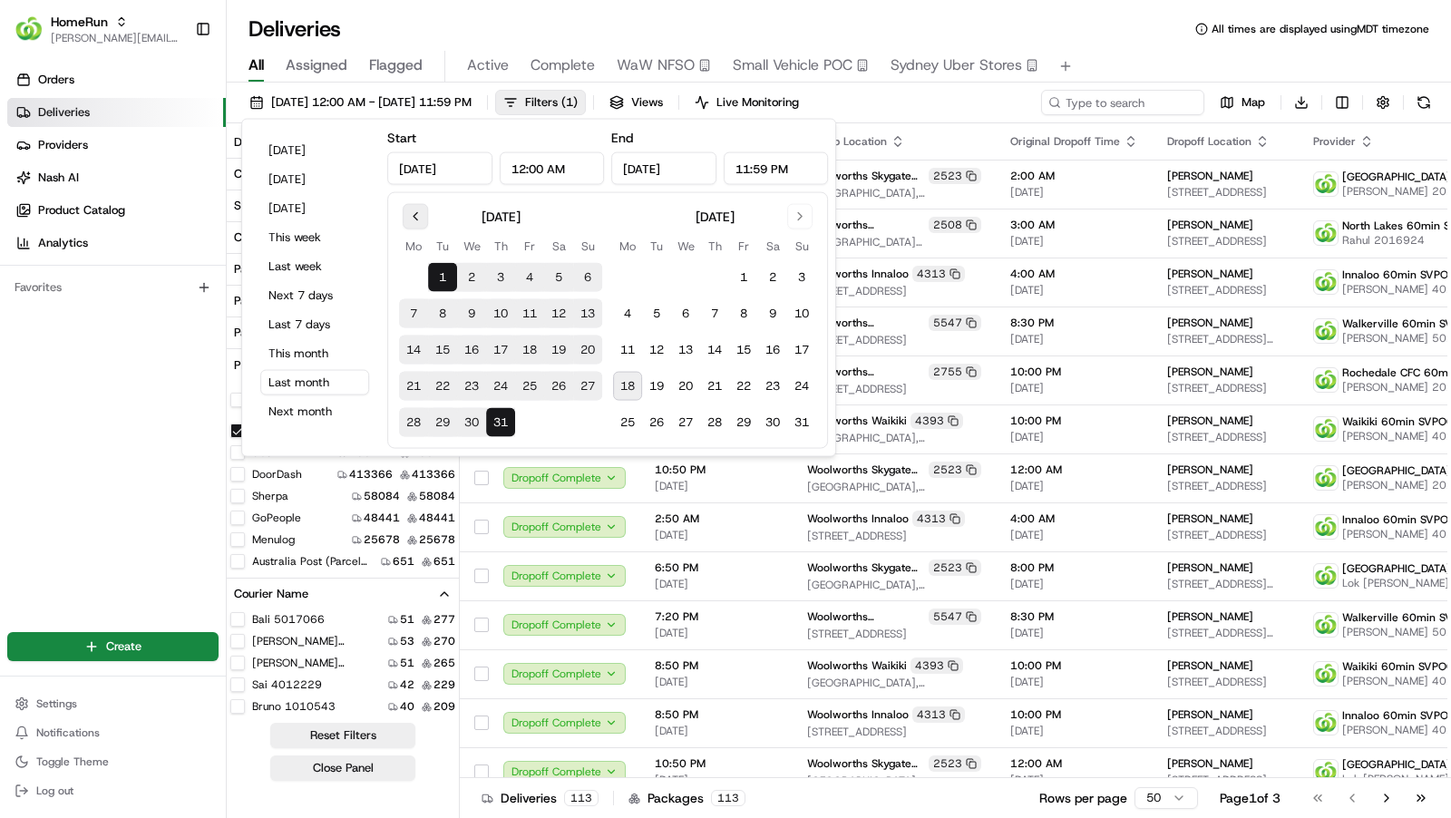
click at [418, 204] on button "Go to previous month" at bounding box center [415, 216] width 25 height 25
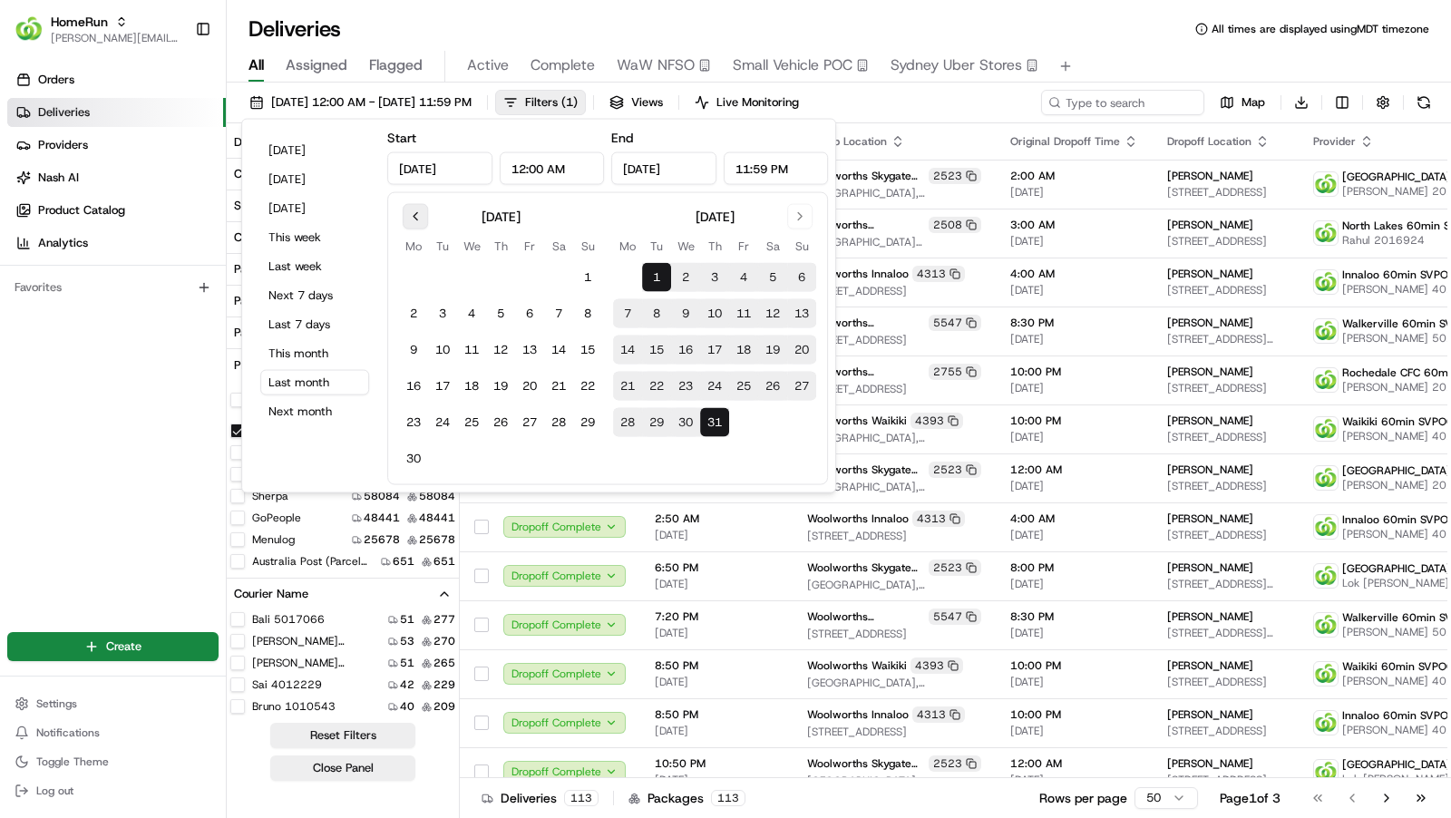
click at [418, 204] on button "Go to previous month" at bounding box center [415, 216] width 25 height 25
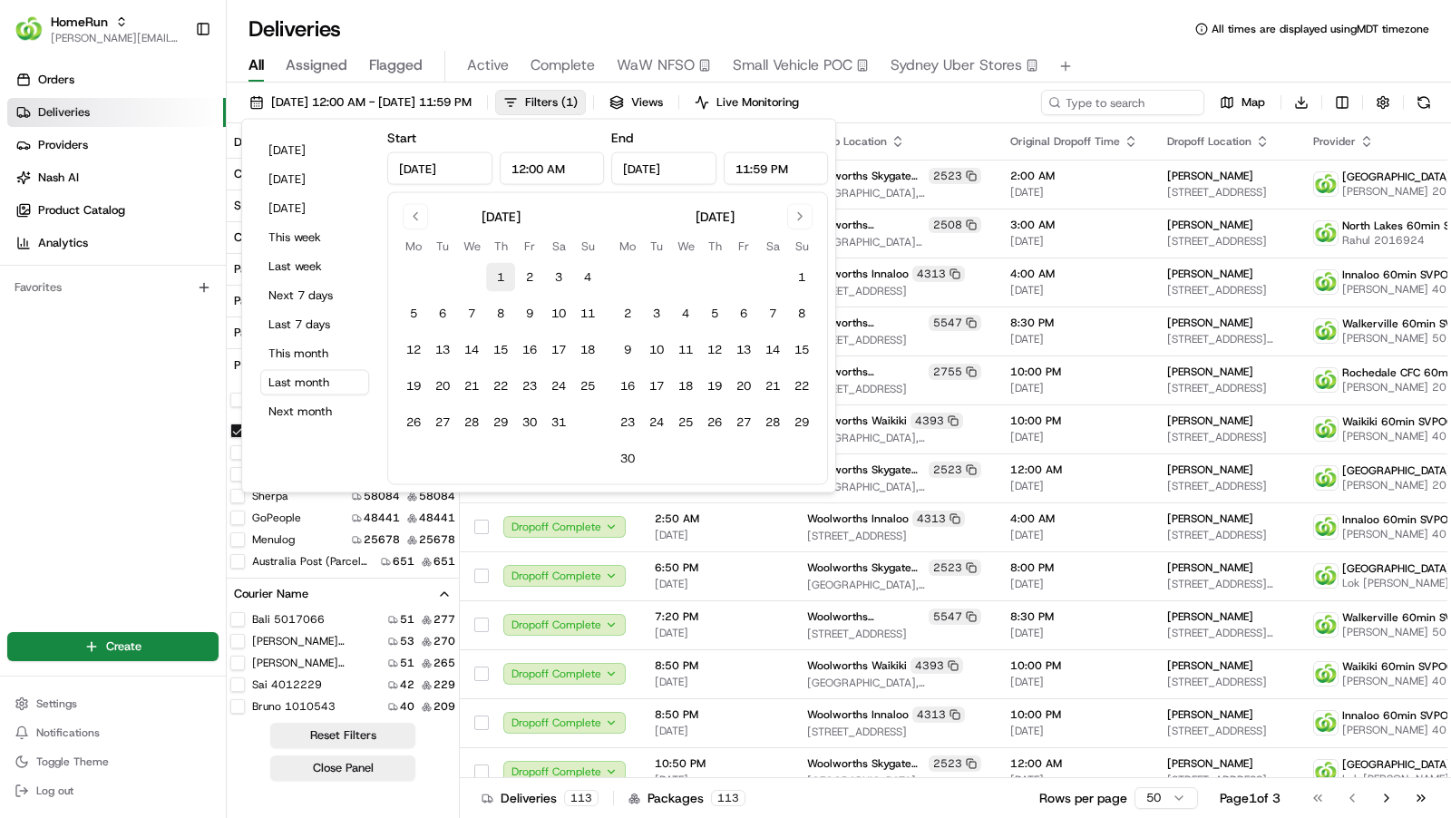
click at [502, 278] on button "1" at bounding box center [500, 277] width 29 height 29
type input "[DATE]"
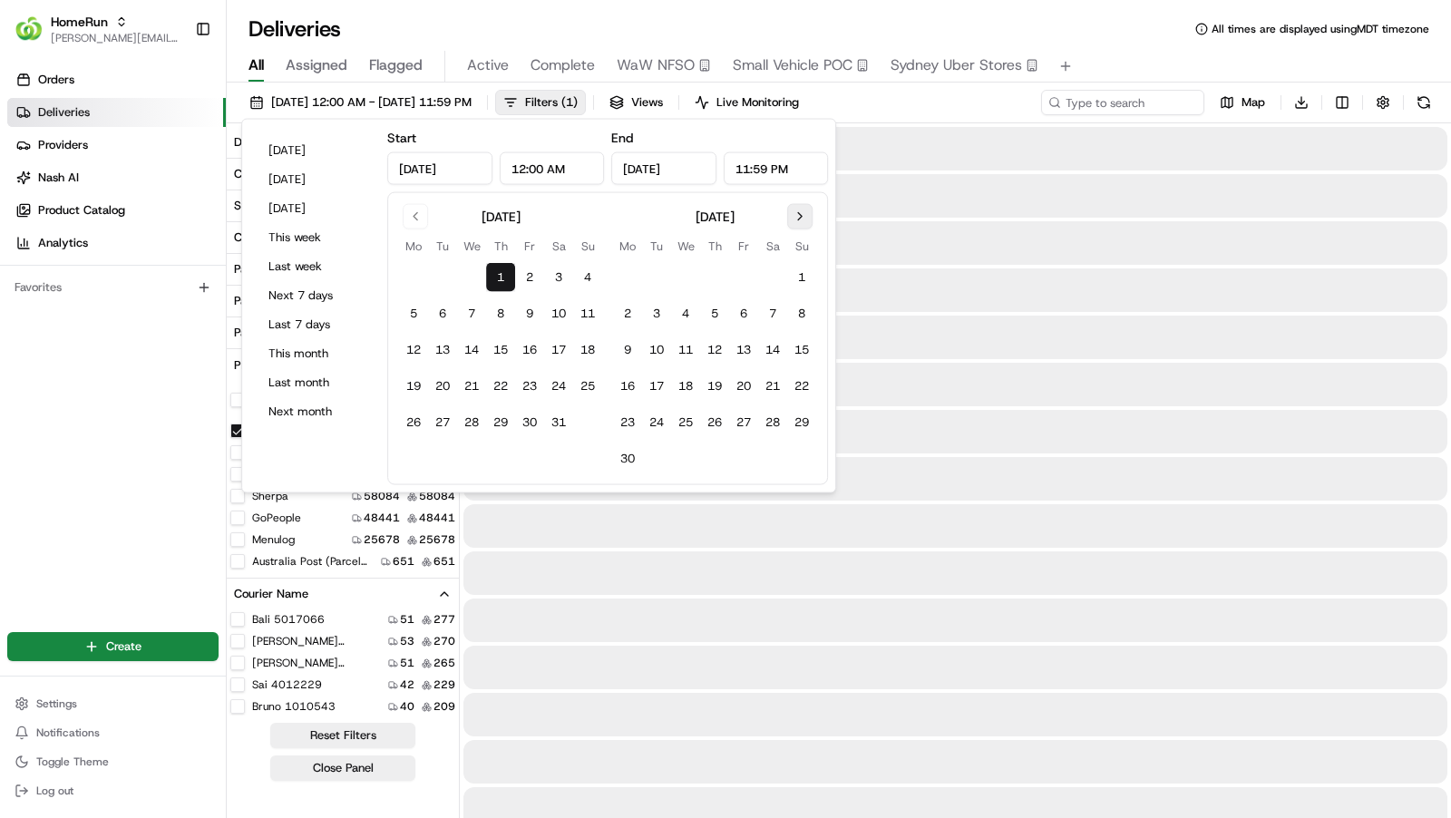
click at [803, 206] on button "Go to next month" at bounding box center [799, 216] width 25 height 25
click at [711, 415] on button "31" at bounding box center [714, 422] width 29 height 29
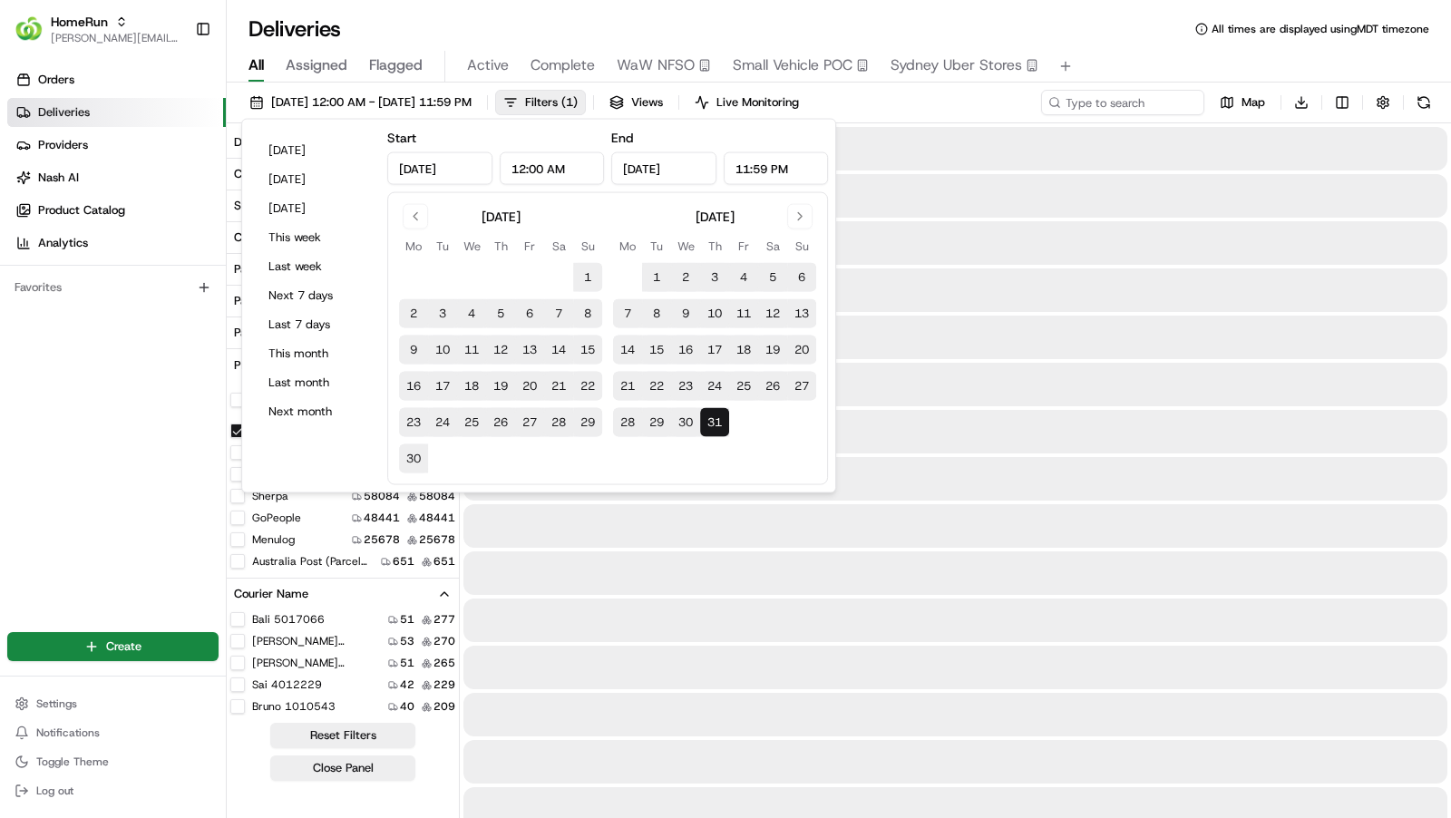
type input "[DATE]"
click at [1270, 60] on div "All Assigned Flagged Active Complete WaW NFSO Small Vehicle POC [GEOGRAPHIC_DAT…" at bounding box center [839, 67] width 1225 height 32
